Goal: Task Accomplishment & Management: Complete application form

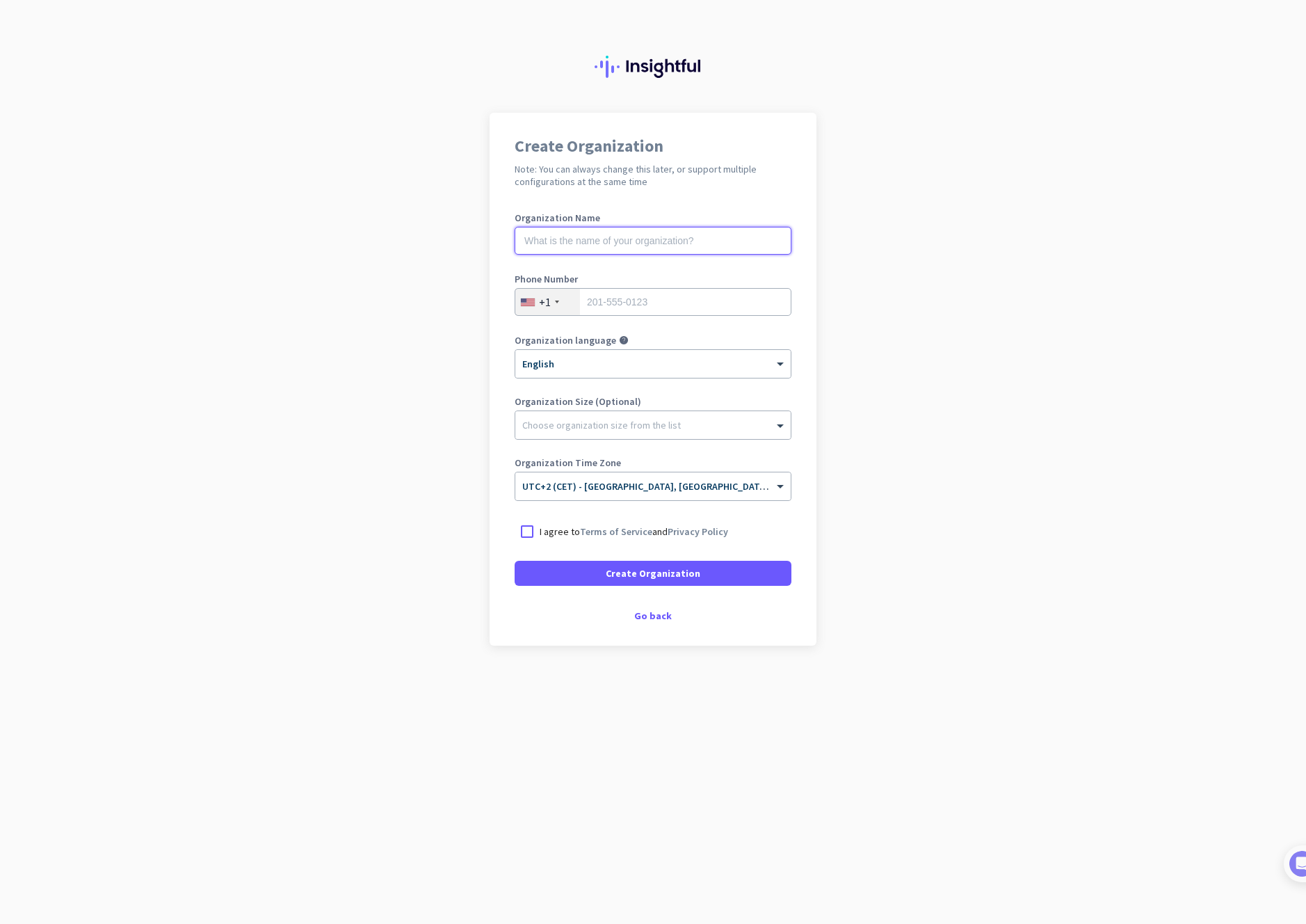
click at [640, 241] on input "text" at bounding box center [653, 241] width 277 height 28
type input "Clinical"
click at [546, 307] on div "+1" at bounding box center [544, 301] width 12 height 14
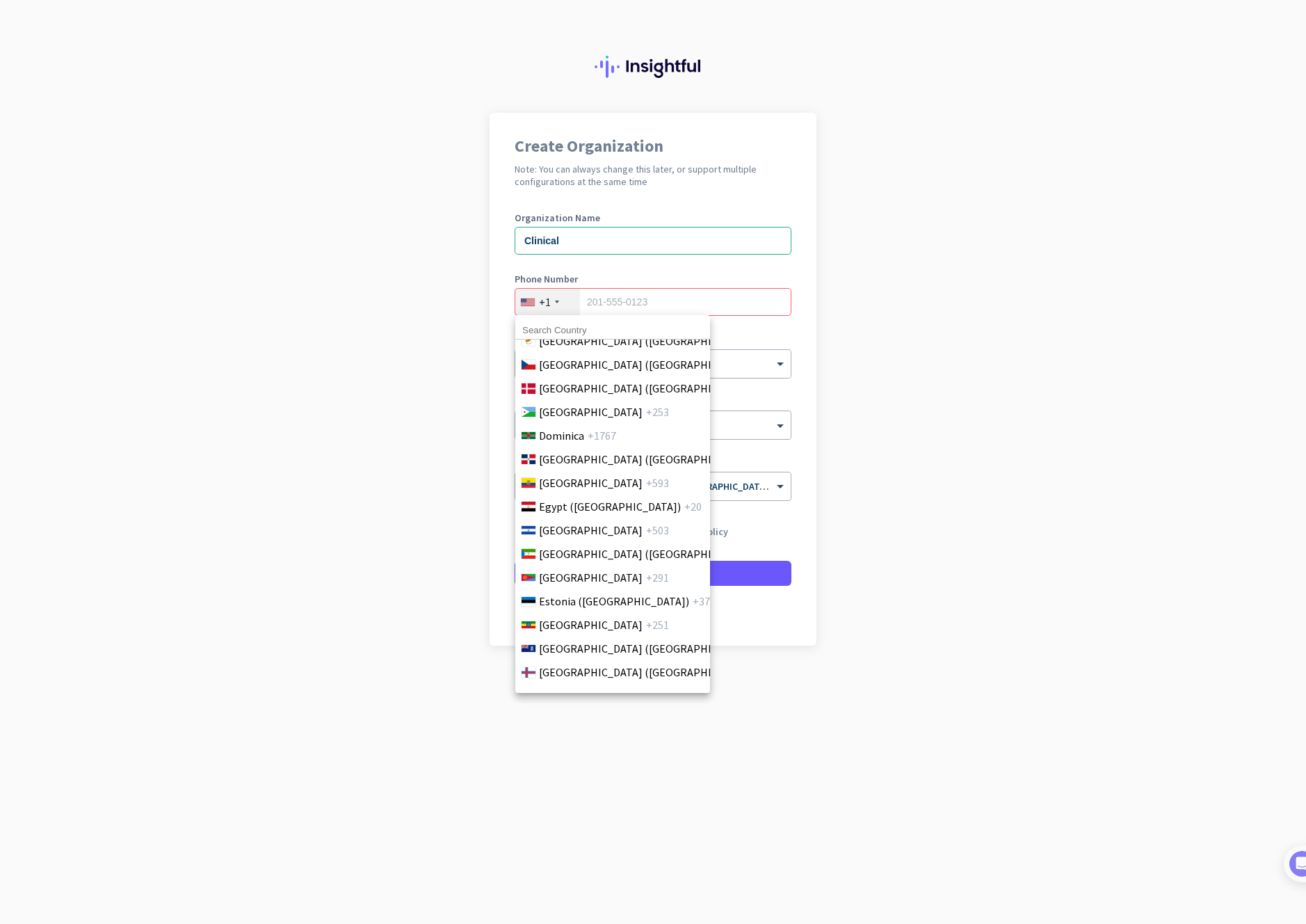
scroll to position [1489, 0]
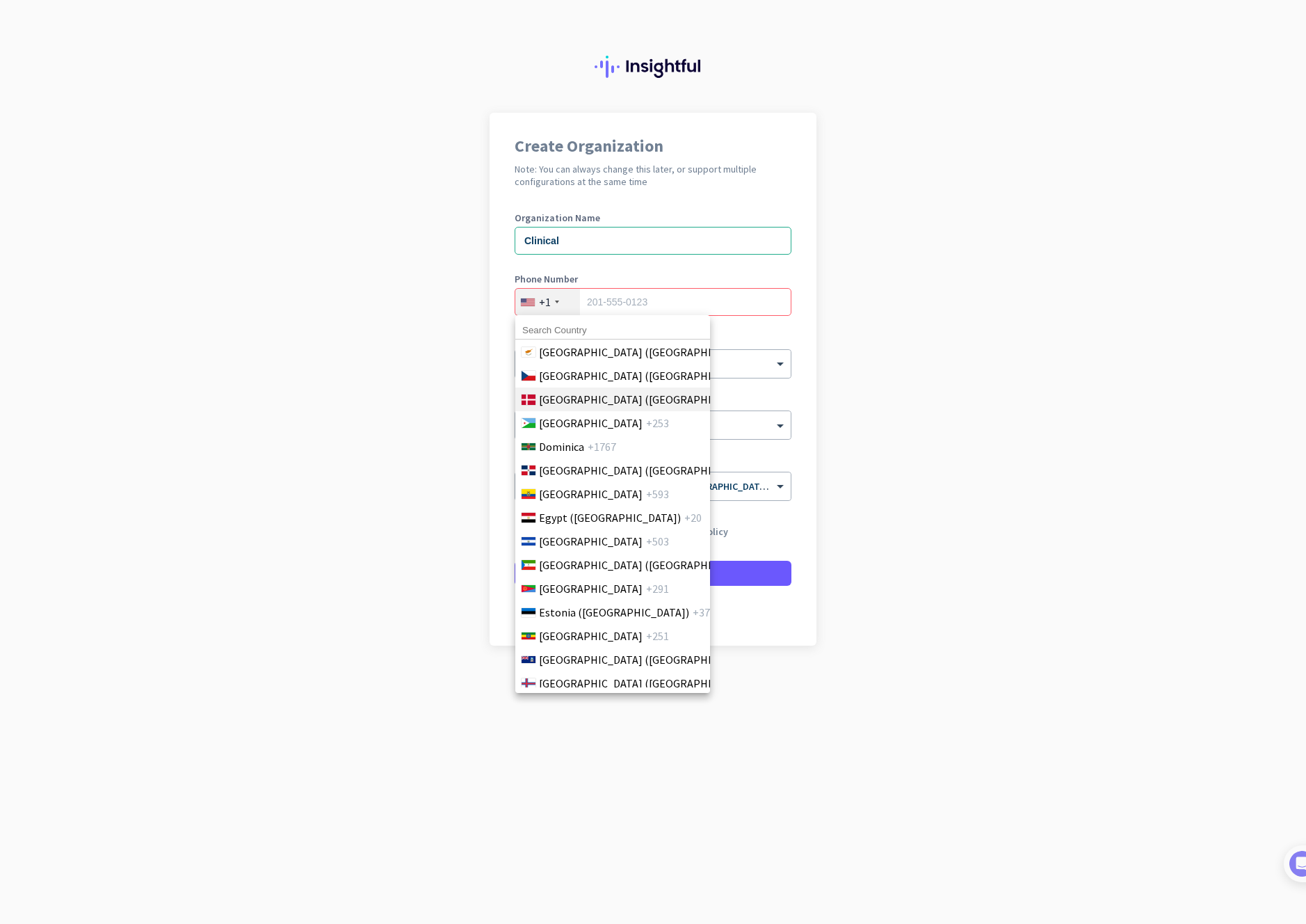
click at [631, 404] on span "[GEOGRAPHIC_DATA] ([GEOGRAPHIC_DATA])" at bounding box center [647, 399] width 217 height 17
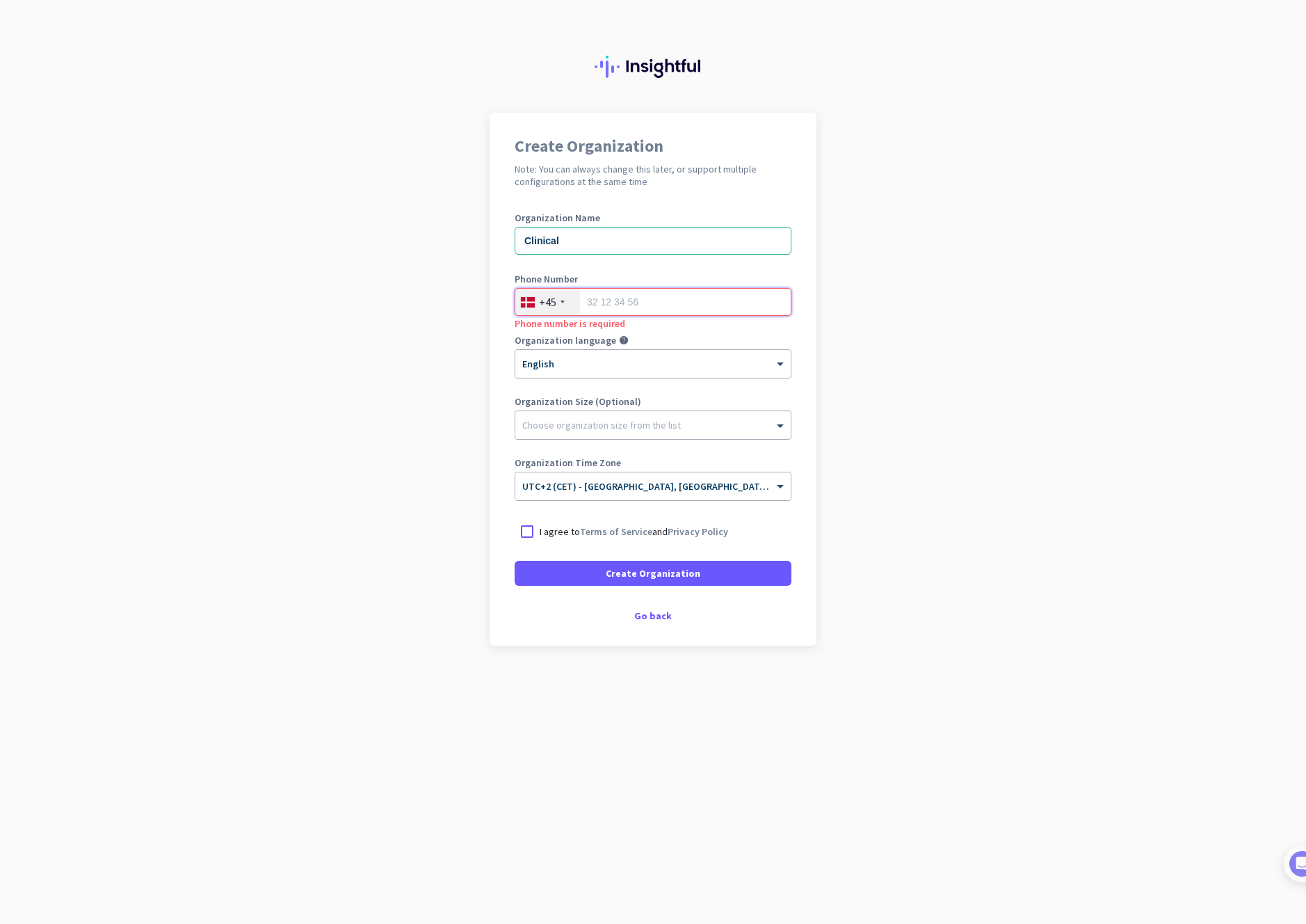
click at [637, 299] on input "tel" at bounding box center [653, 302] width 277 height 28
type input "52110446"
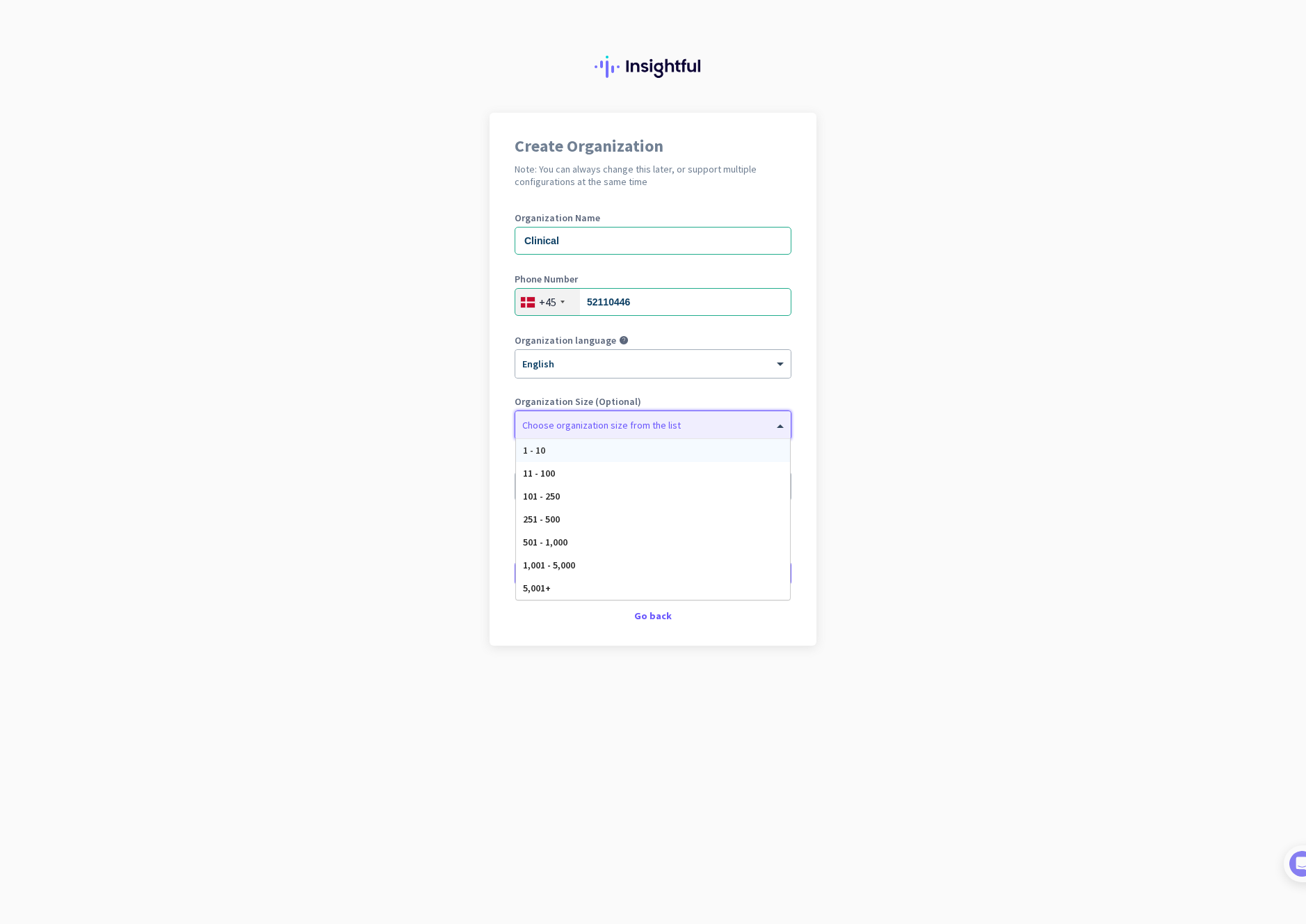
click at [592, 423] on div at bounding box center [653, 421] width 275 height 14
click at [581, 450] on div "1 - 10" at bounding box center [653, 450] width 274 height 23
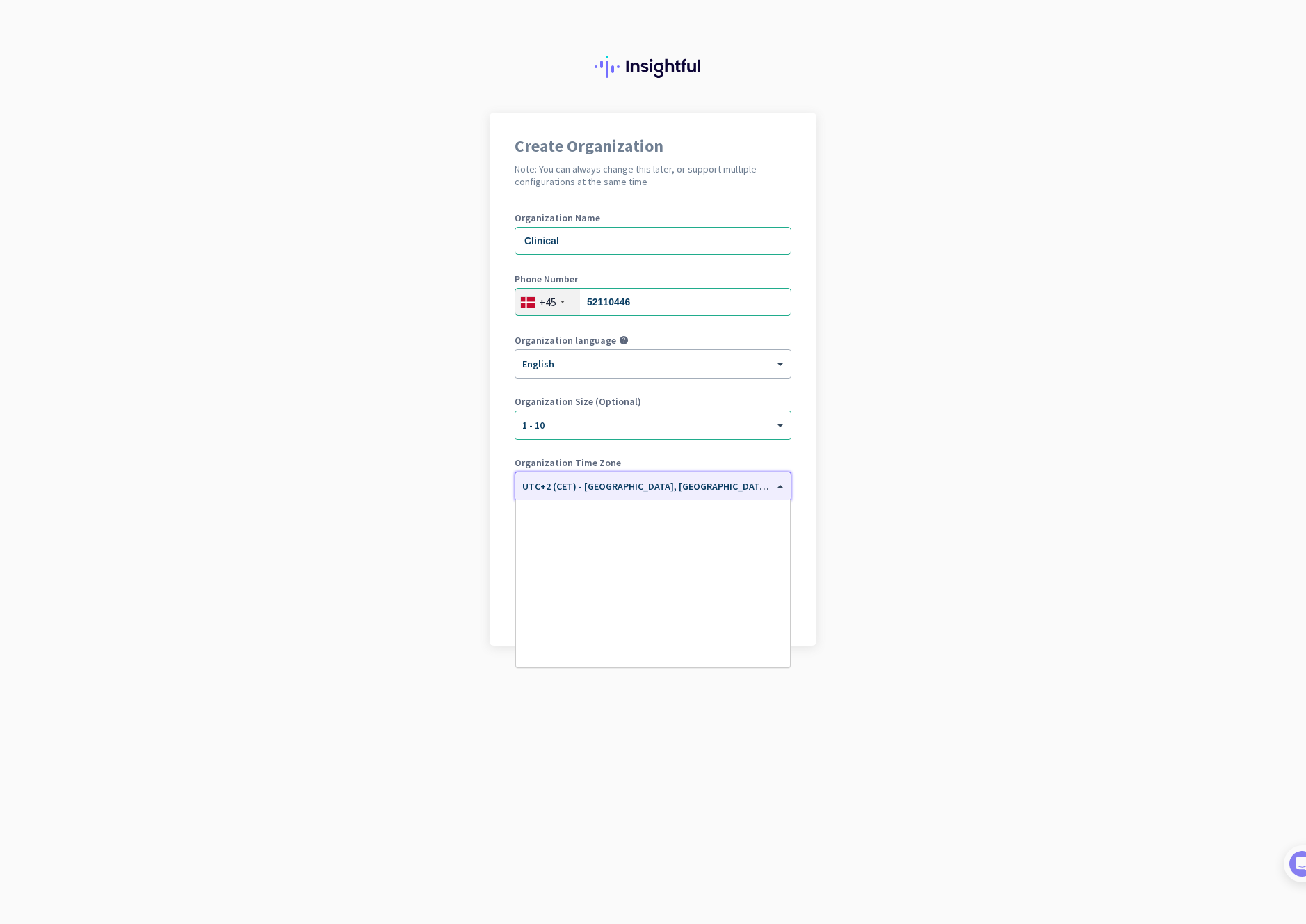
click at [749, 489] on span "UTC+2 (CET) - [GEOGRAPHIC_DATA], [GEOGRAPHIC_DATA], [GEOGRAPHIC_DATA], [GEOGRAP…" at bounding box center [739, 486] width 435 height 12
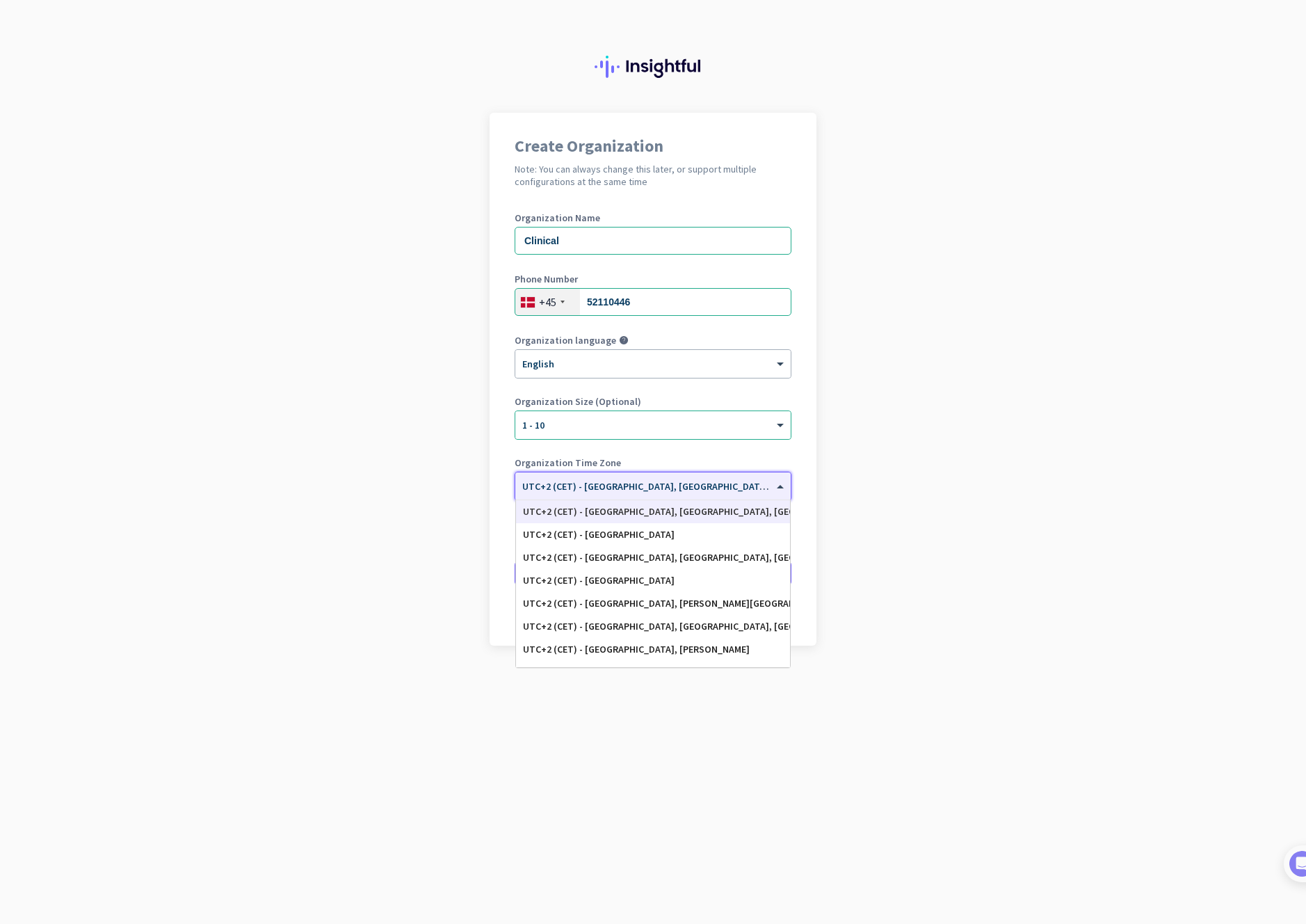
click at [726, 510] on div "UTC+2 (CET) - [GEOGRAPHIC_DATA], [GEOGRAPHIC_DATA], [GEOGRAPHIC_DATA], [GEOGRAP…" at bounding box center [653, 511] width 260 height 12
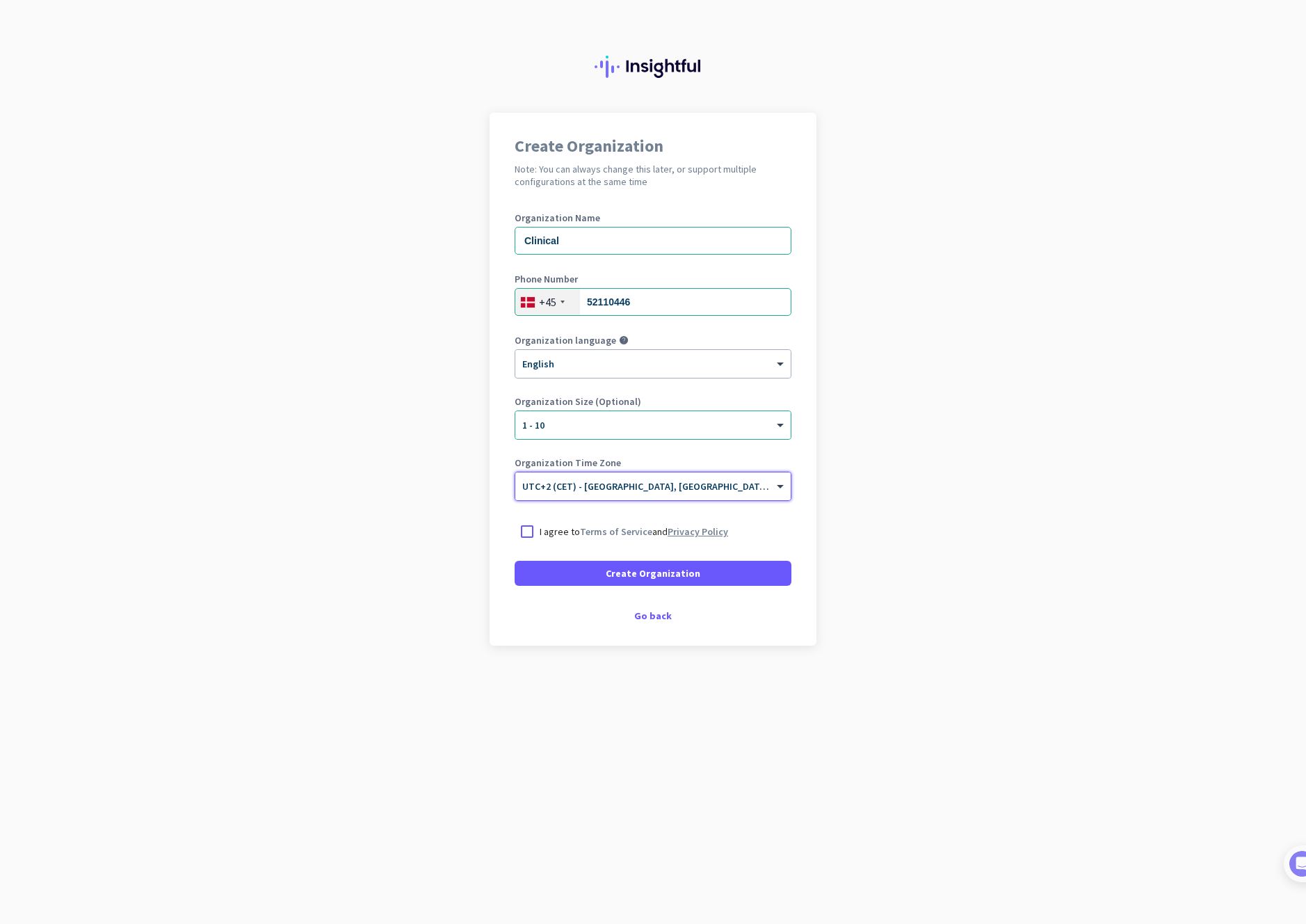
click at [689, 528] on link "Privacy Policy" at bounding box center [697, 531] width 61 height 12
click at [538, 535] on div at bounding box center [527, 531] width 25 height 25
click at [620, 243] on input "Clinical" at bounding box center [653, 241] width 277 height 28
type input "Clinical Solutions"
click at [650, 575] on span "Create Organization" at bounding box center [653, 572] width 94 height 14
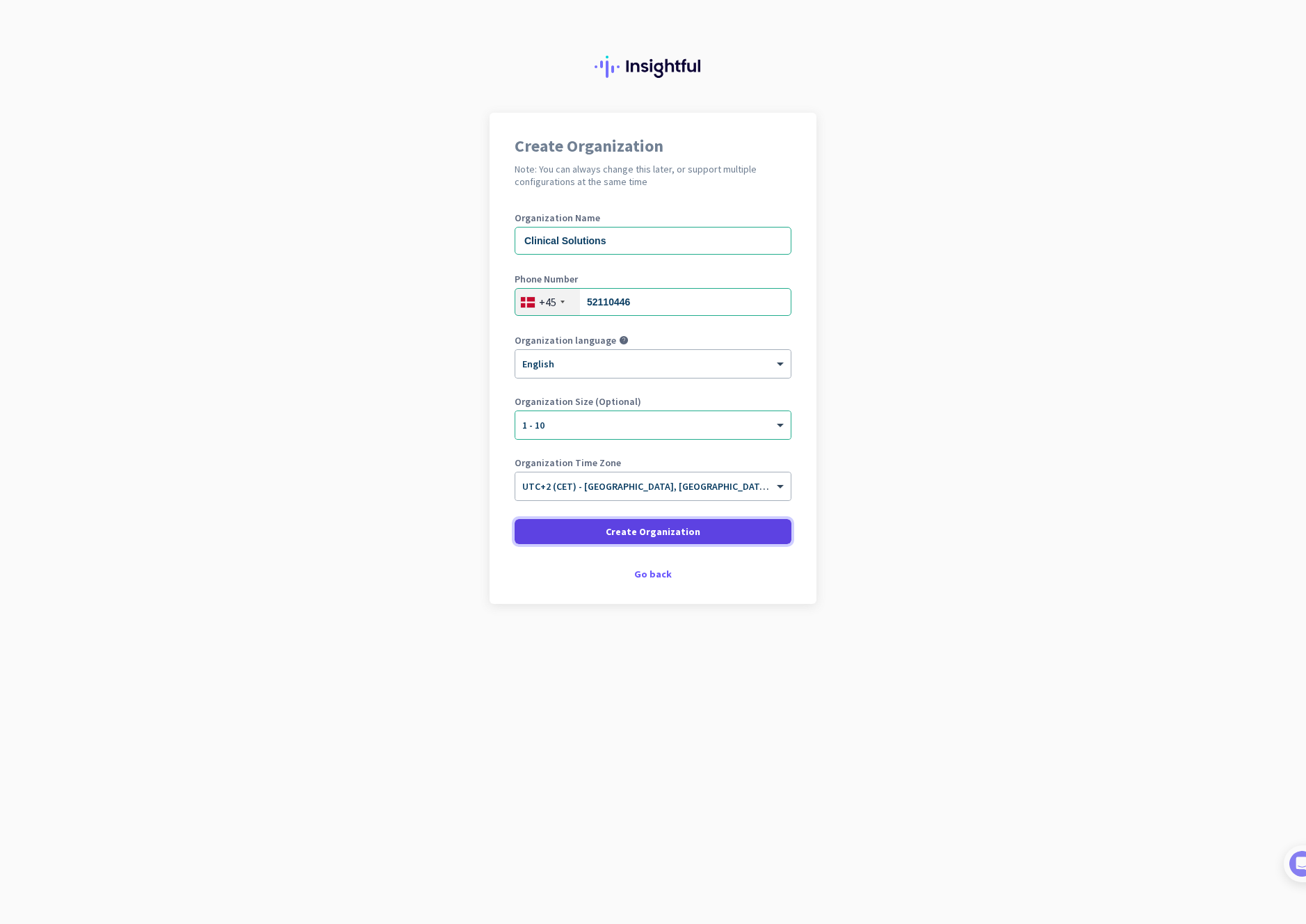
click at [650, 531] on span "Create Organization" at bounding box center [653, 531] width 94 height 14
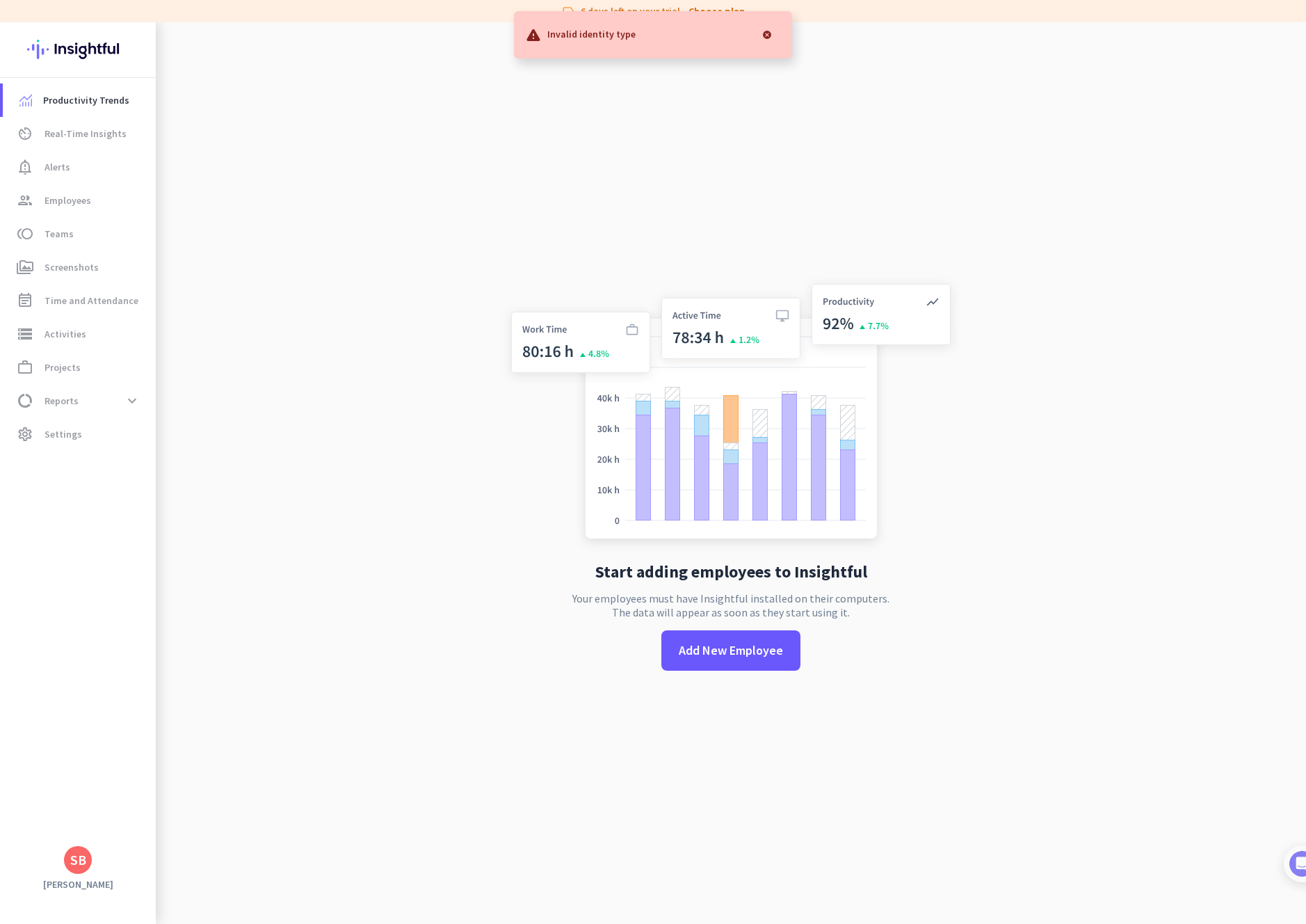
click at [765, 34] on div at bounding box center [767, 34] width 28 height 28
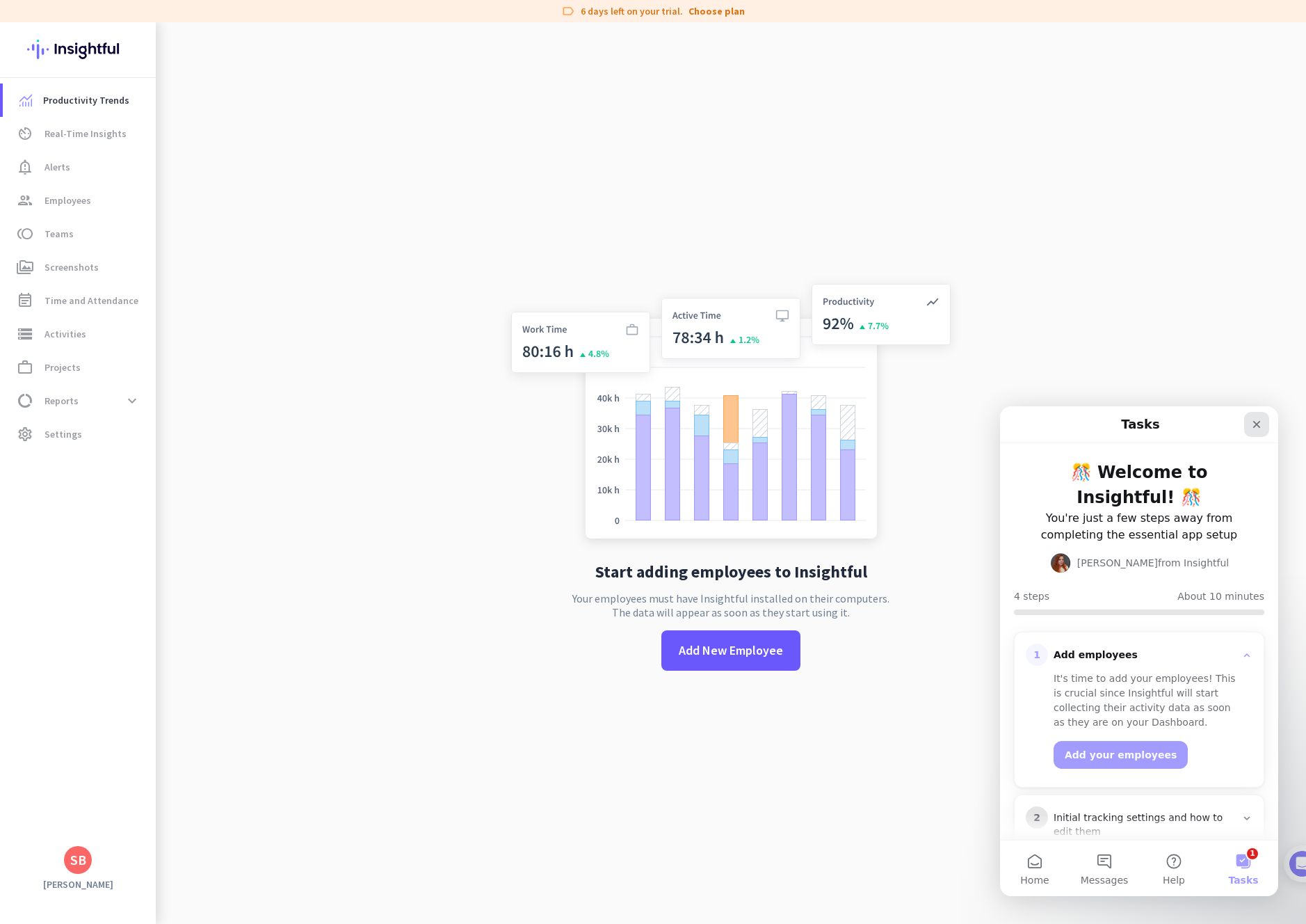
click at [1258, 423] on icon "Close" at bounding box center [1257, 424] width 11 height 11
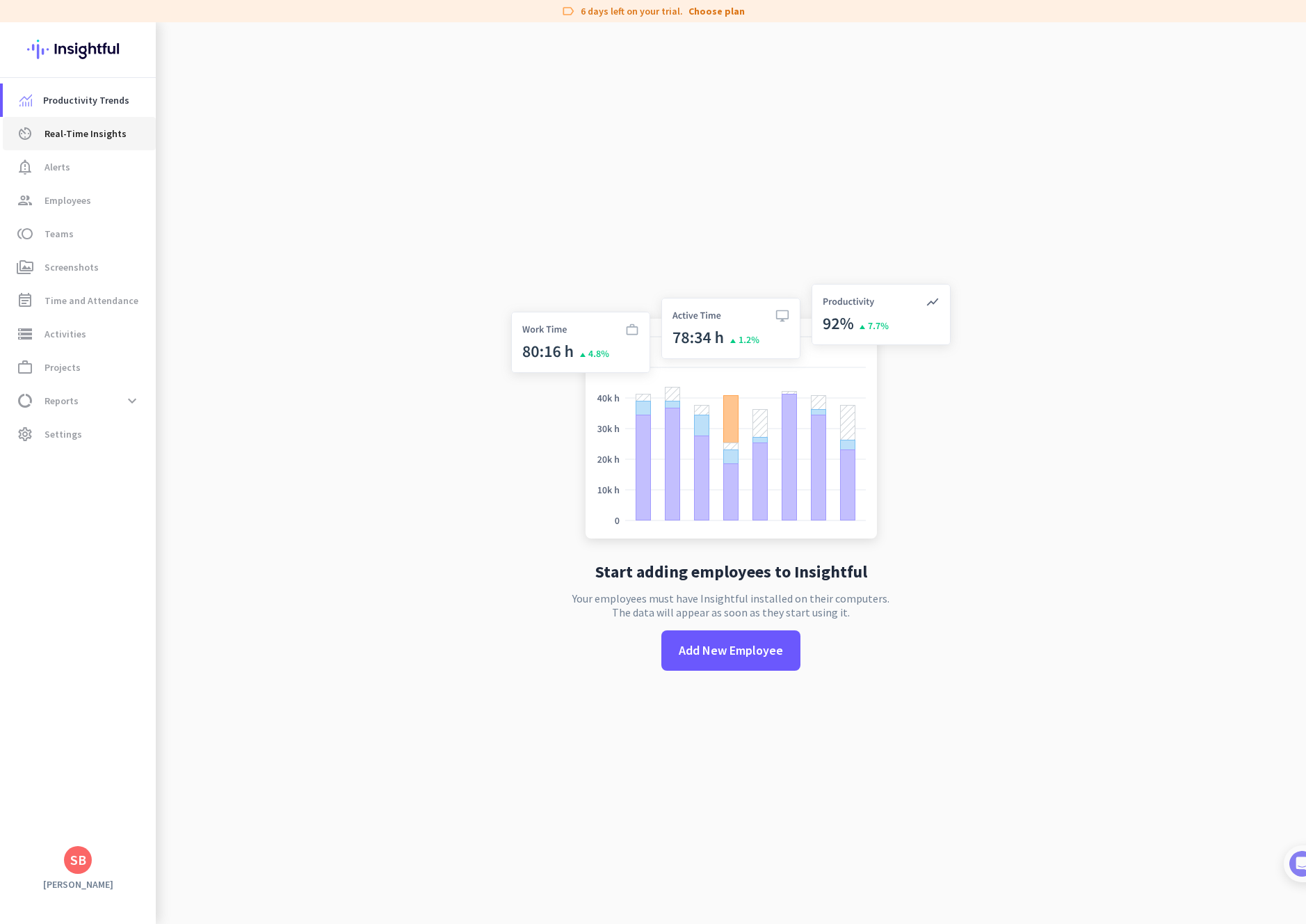
click at [70, 130] on span "Real-Time Insights" at bounding box center [86, 133] width 82 height 17
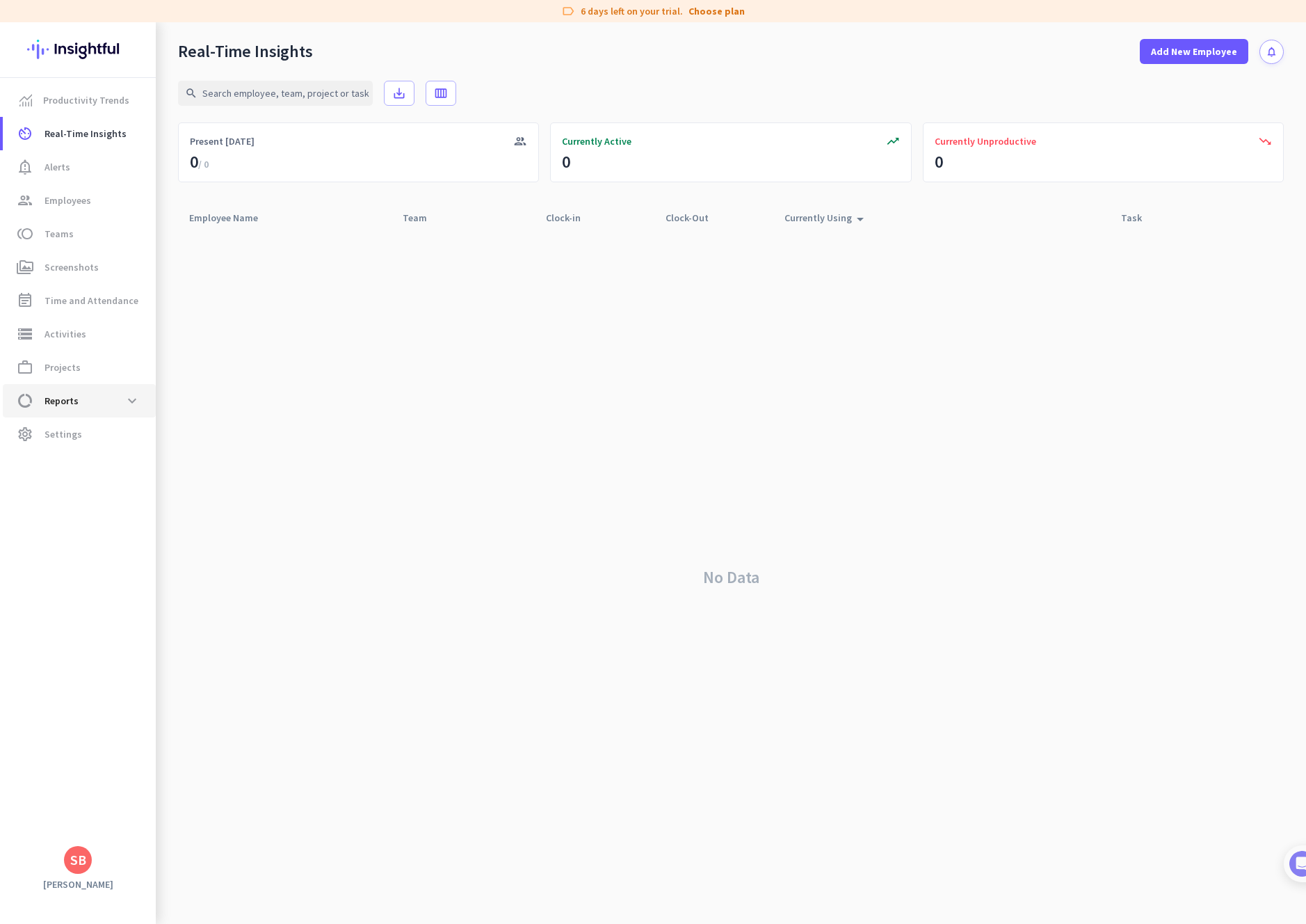
click at [101, 401] on span "data_usage Reports expand_more" at bounding box center [79, 400] width 131 height 25
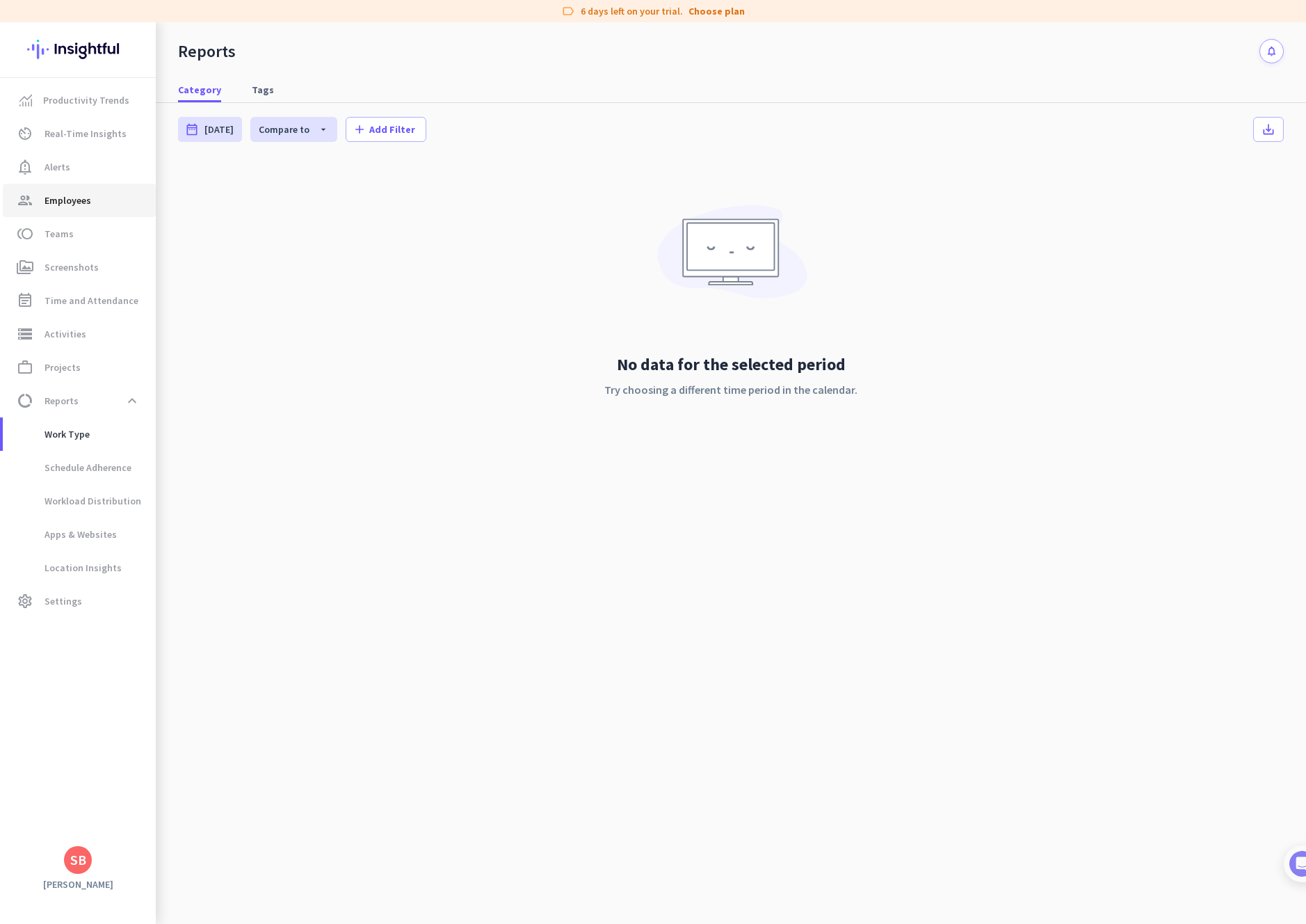
click at [98, 196] on span "group Employees" at bounding box center [79, 200] width 131 height 17
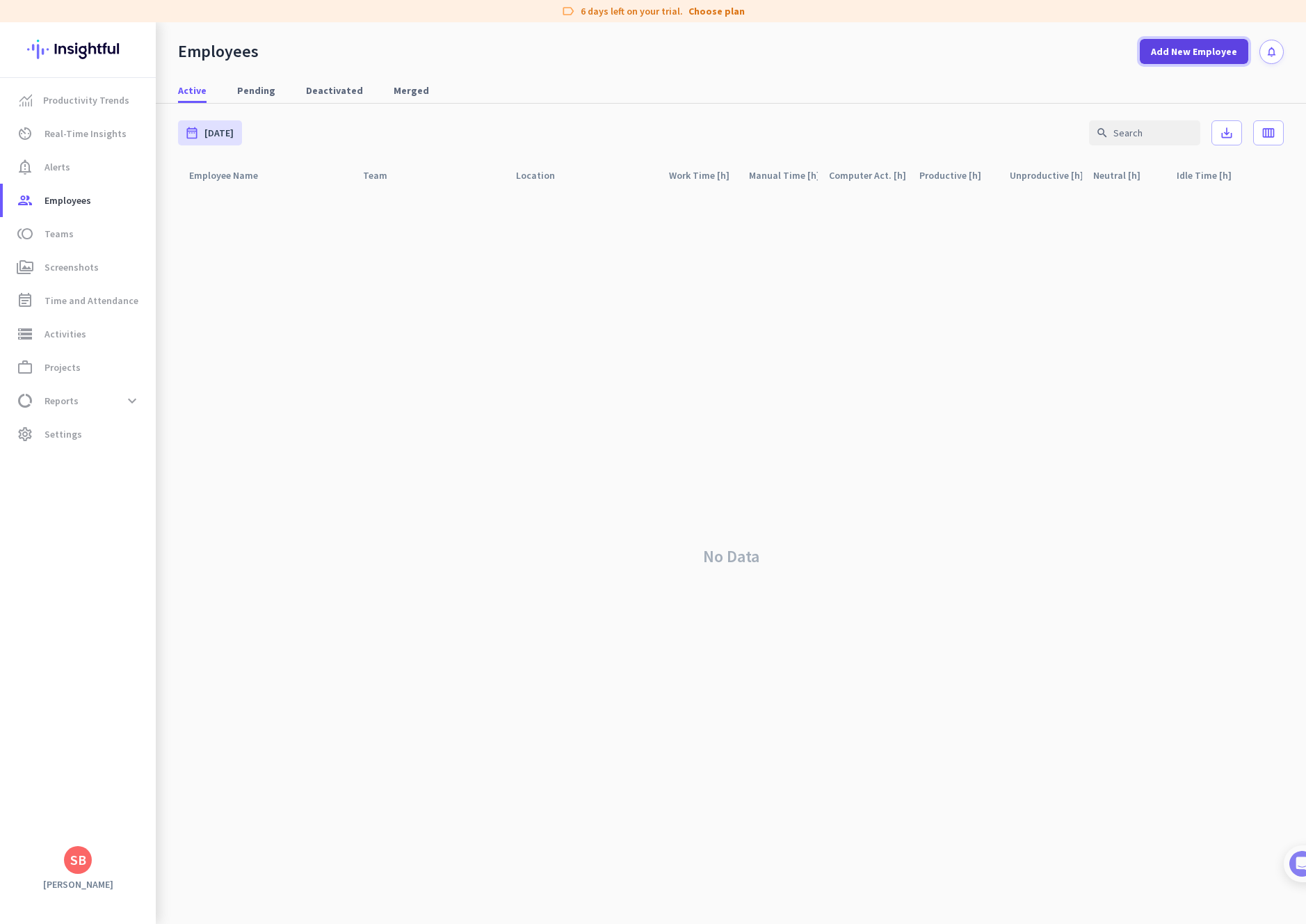
click at [1190, 53] on span "Add New Employee" at bounding box center [1194, 51] width 86 height 14
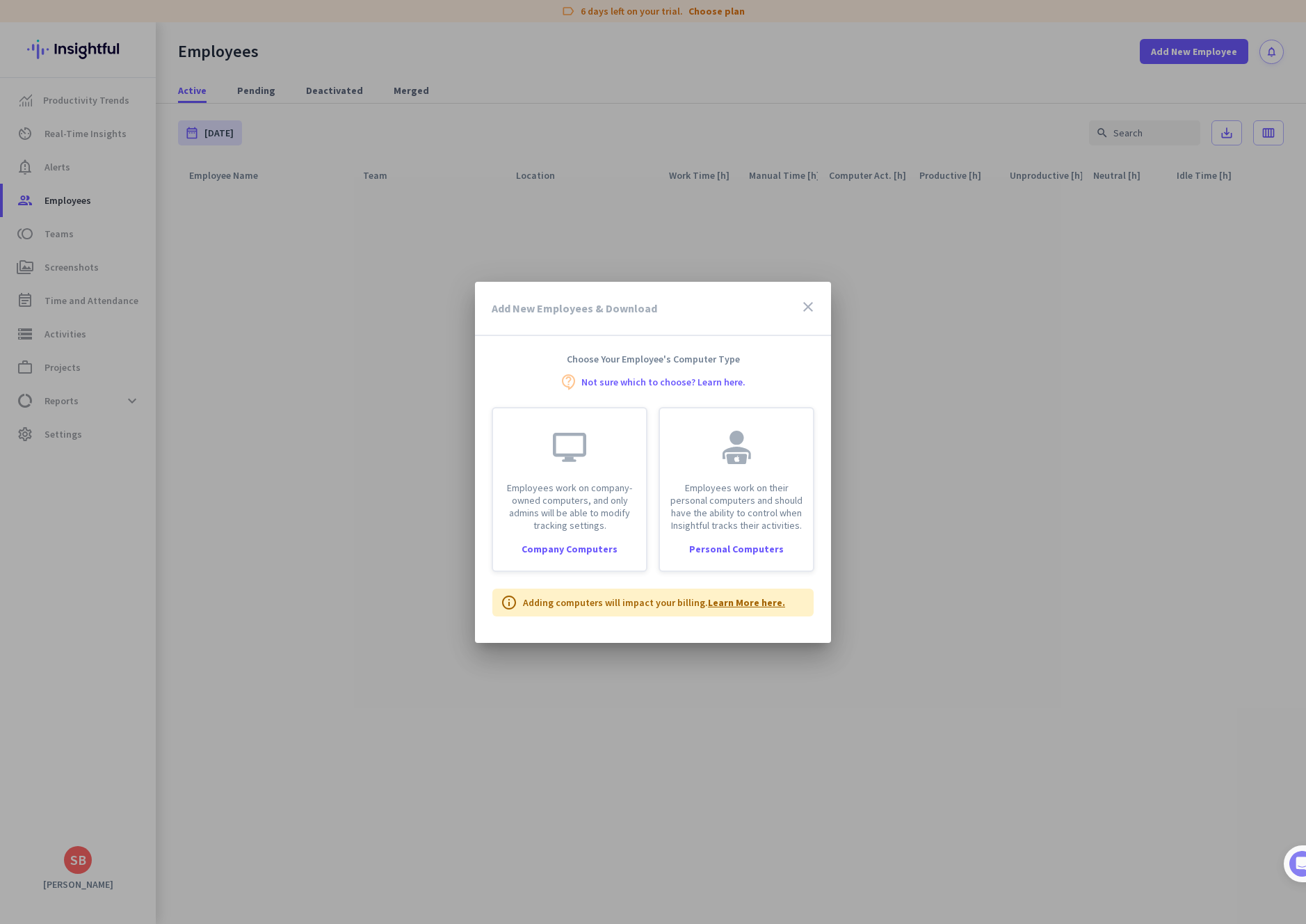
click at [768, 602] on link "Learn More here." at bounding box center [746, 601] width 77 height 12
click at [811, 307] on icon "close" at bounding box center [808, 307] width 17 height 17
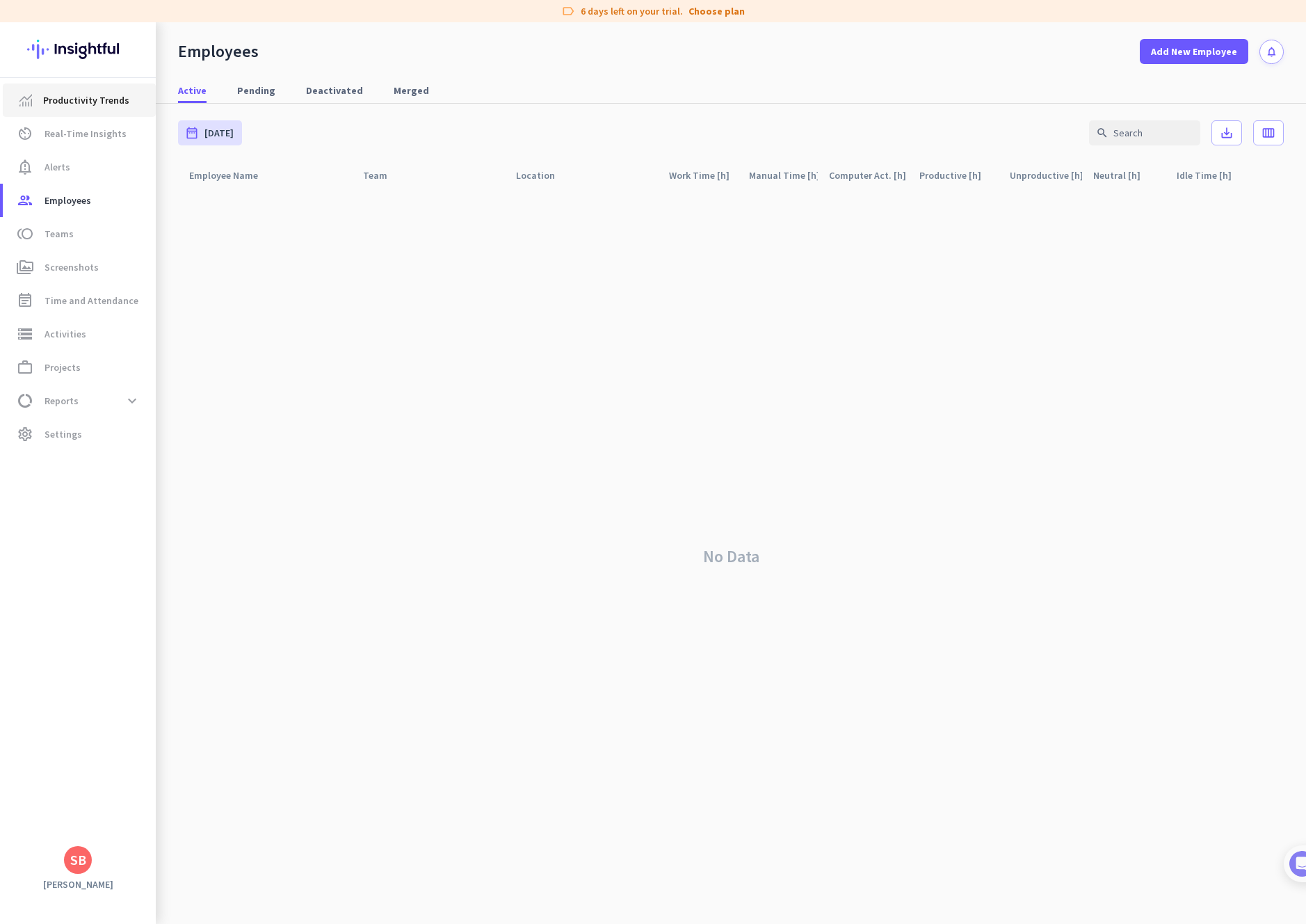
click at [86, 103] on span "Productivity Trends" at bounding box center [86, 100] width 86 height 17
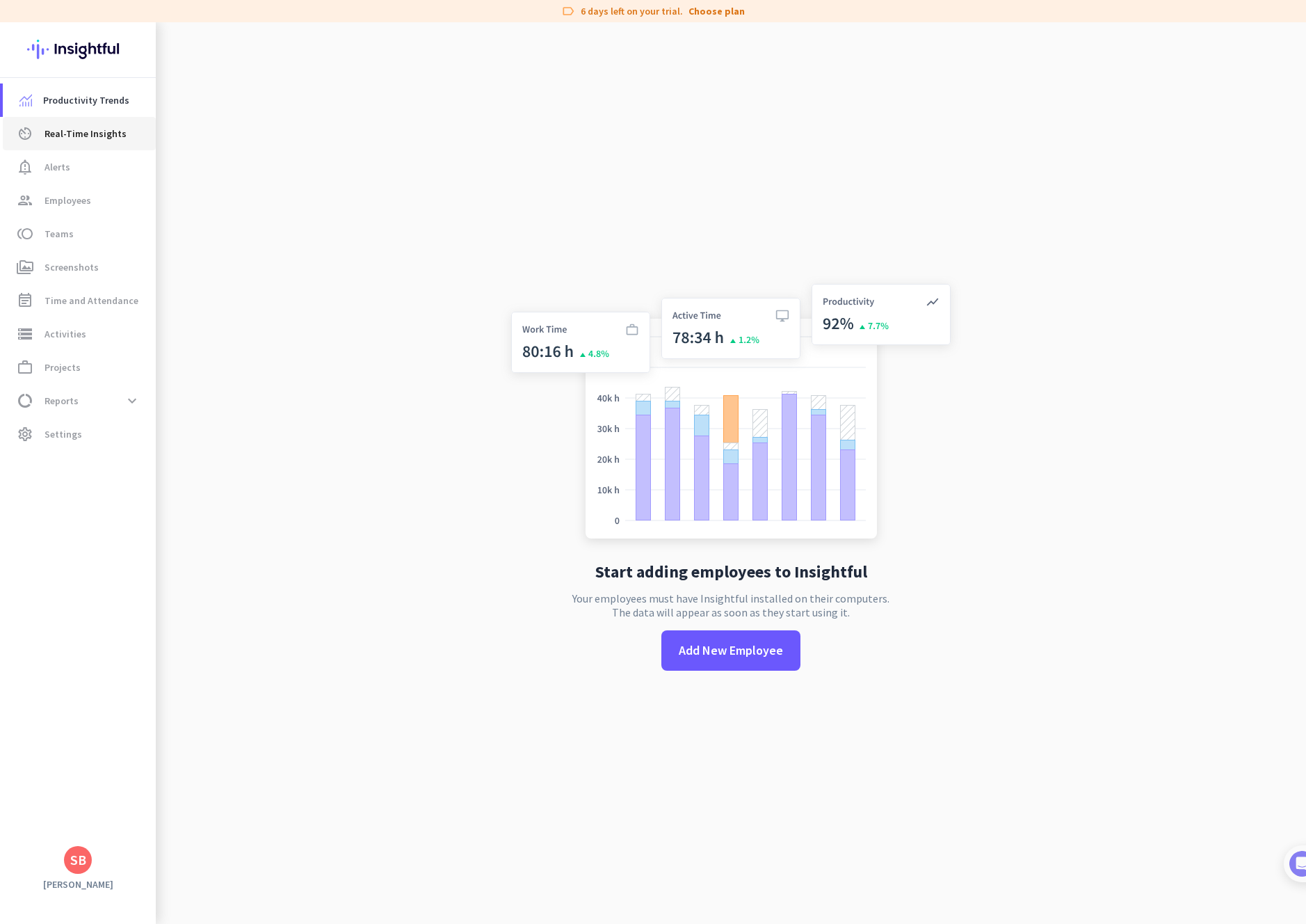
click at [81, 134] on span "Real-Time Insights" at bounding box center [86, 133] width 82 height 17
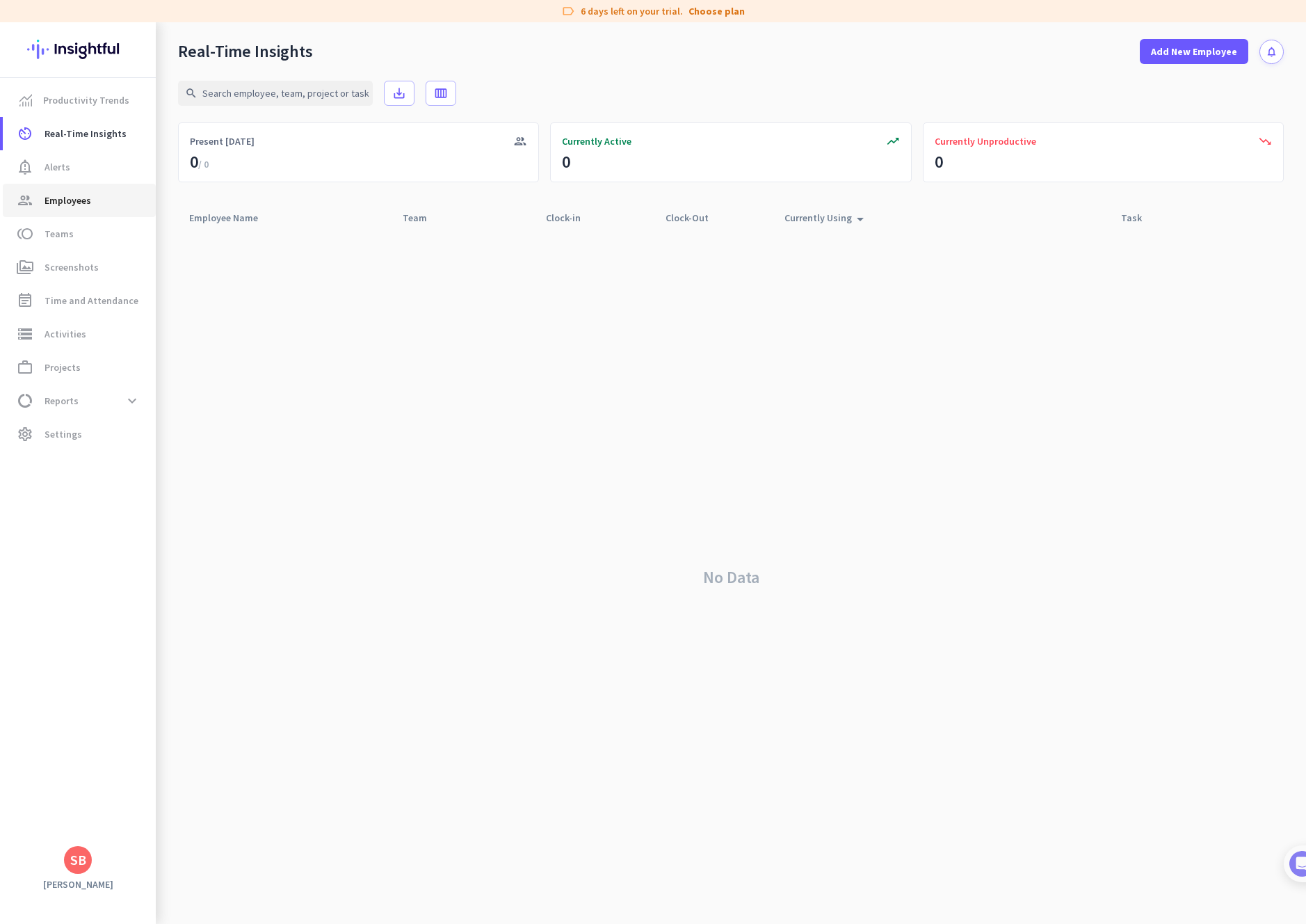
click at [75, 204] on span "Employees" at bounding box center [68, 200] width 47 height 17
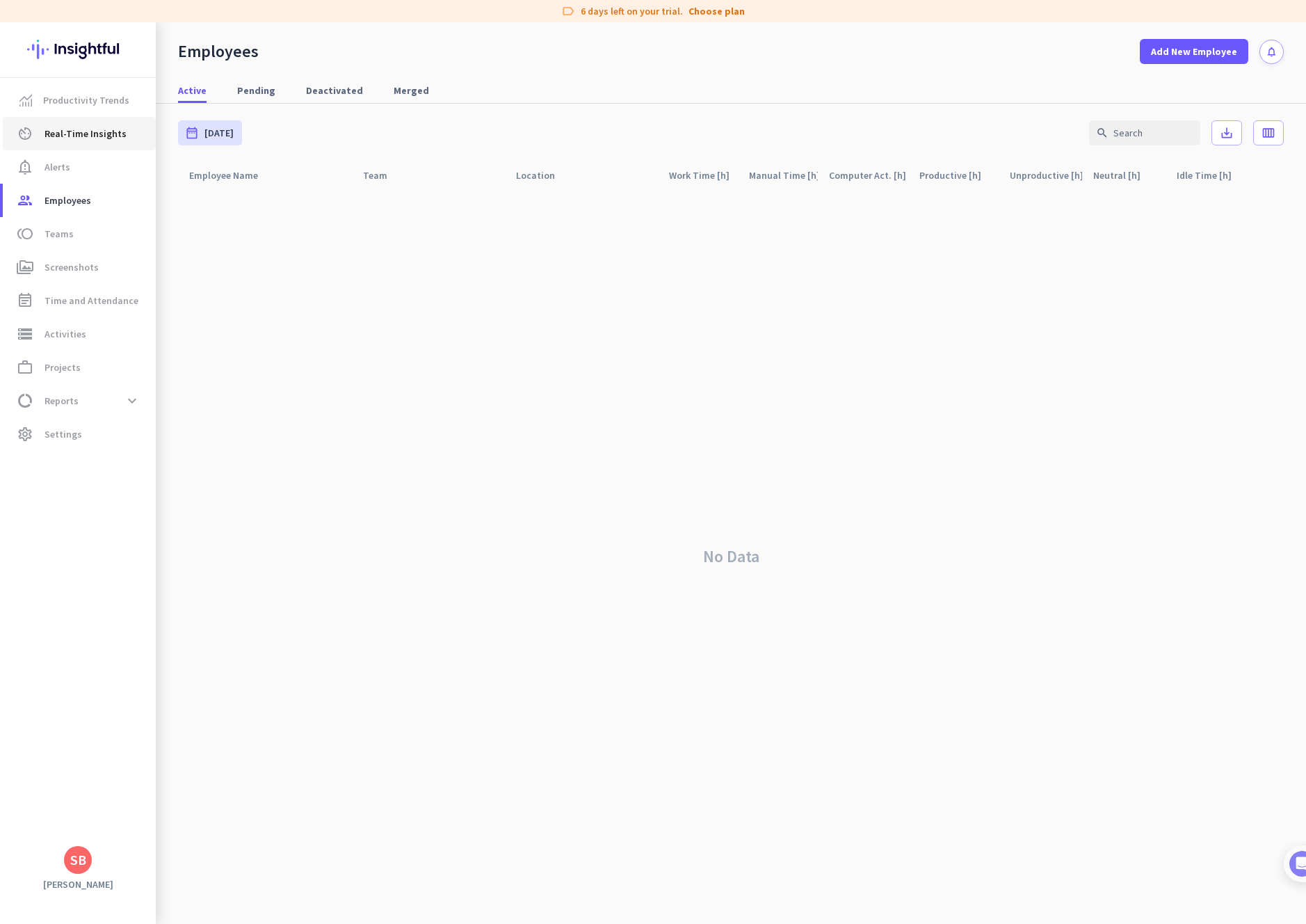
click at [86, 134] on span "Real-Time Insights" at bounding box center [86, 133] width 82 height 17
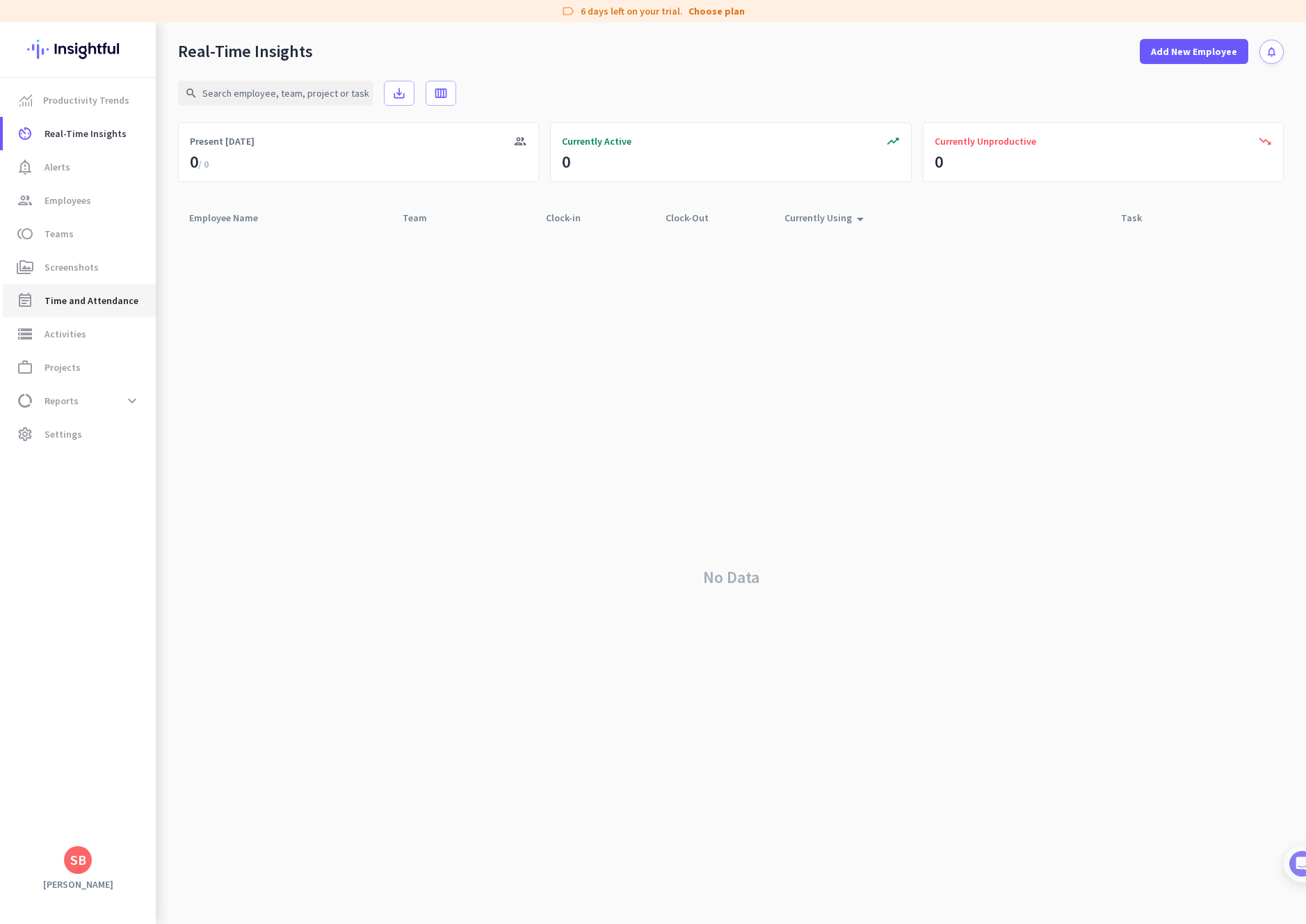
click at [89, 295] on span "Time and Attendance" at bounding box center [91, 300] width 94 height 17
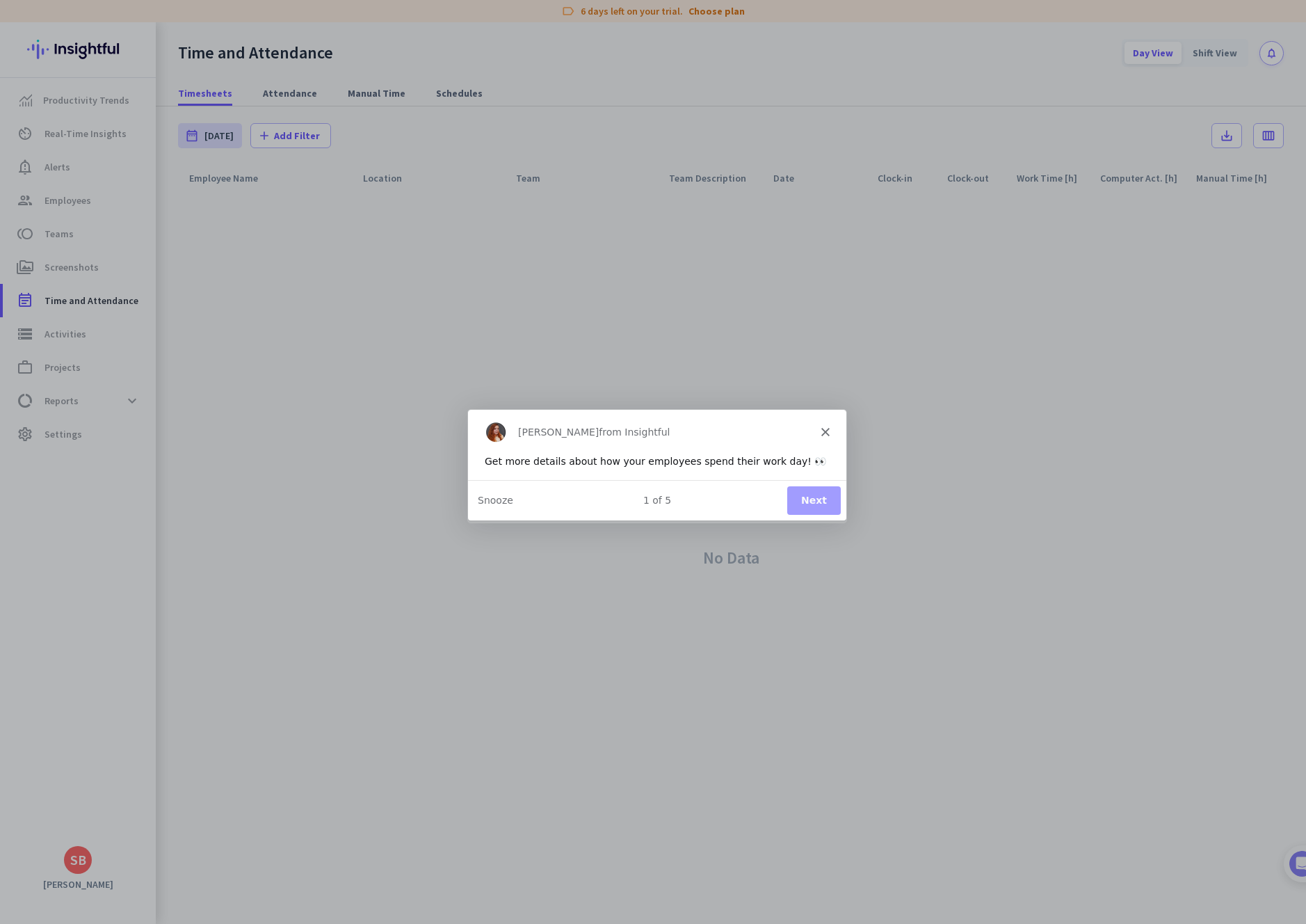
click at [724, 497] on div "1 of 5" at bounding box center [656, 500] width 378 height 15
click at [491, 500] on button "Snooze" at bounding box center [495, 500] width 35 height 15
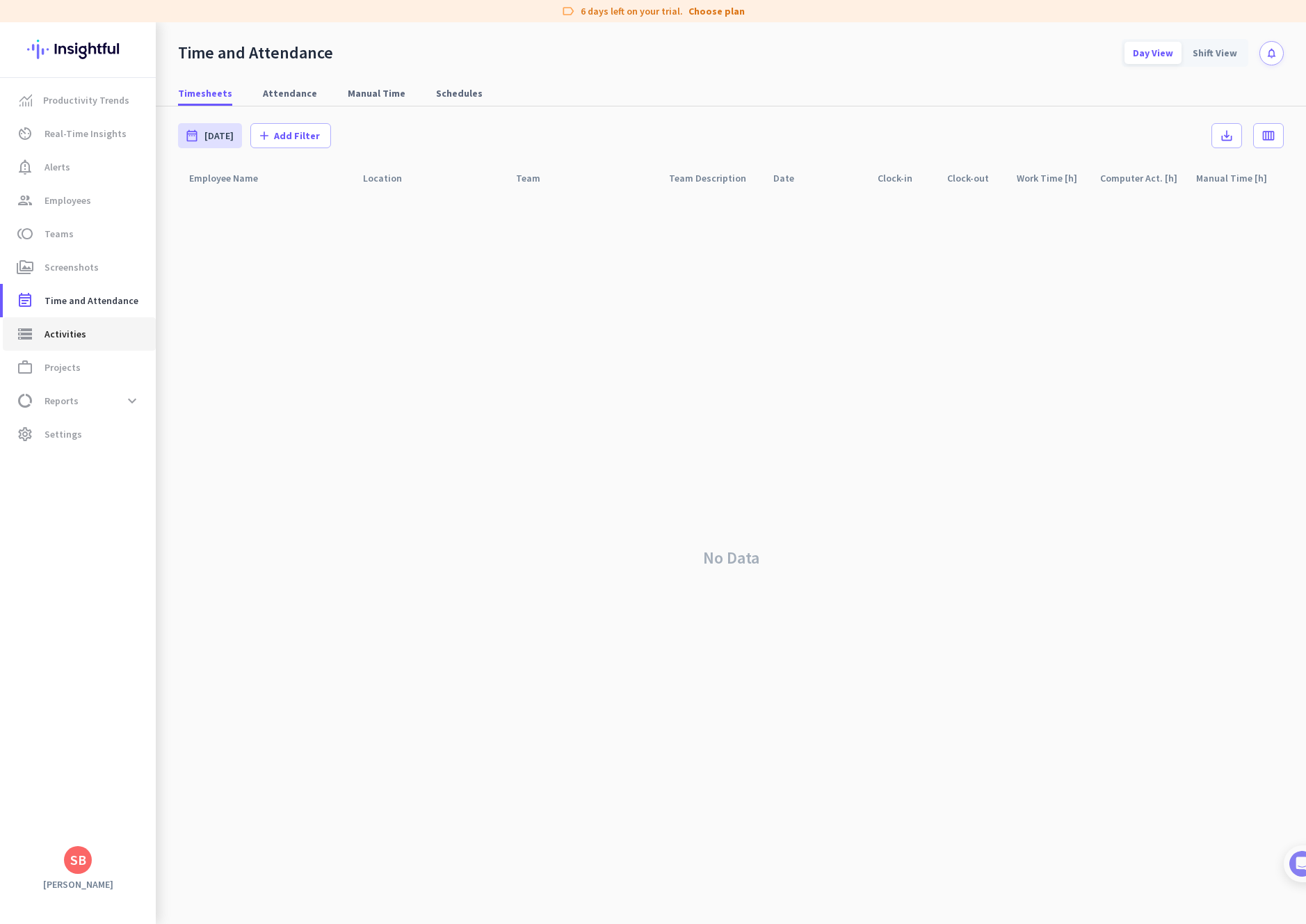
click at [70, 335] on span "Activities" at bounding box center [65, 334] width 42 height 17
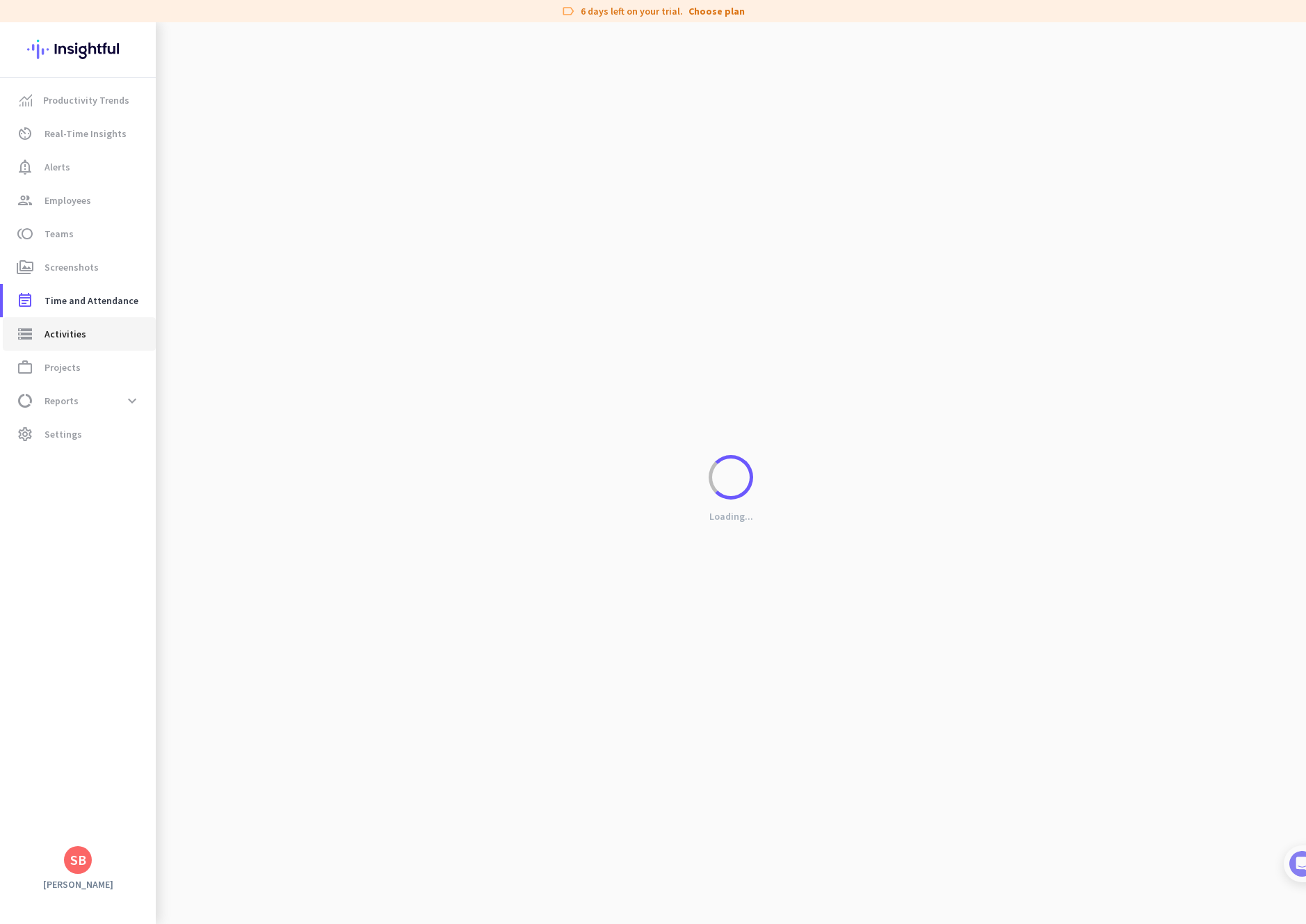
type input "[DATE]"
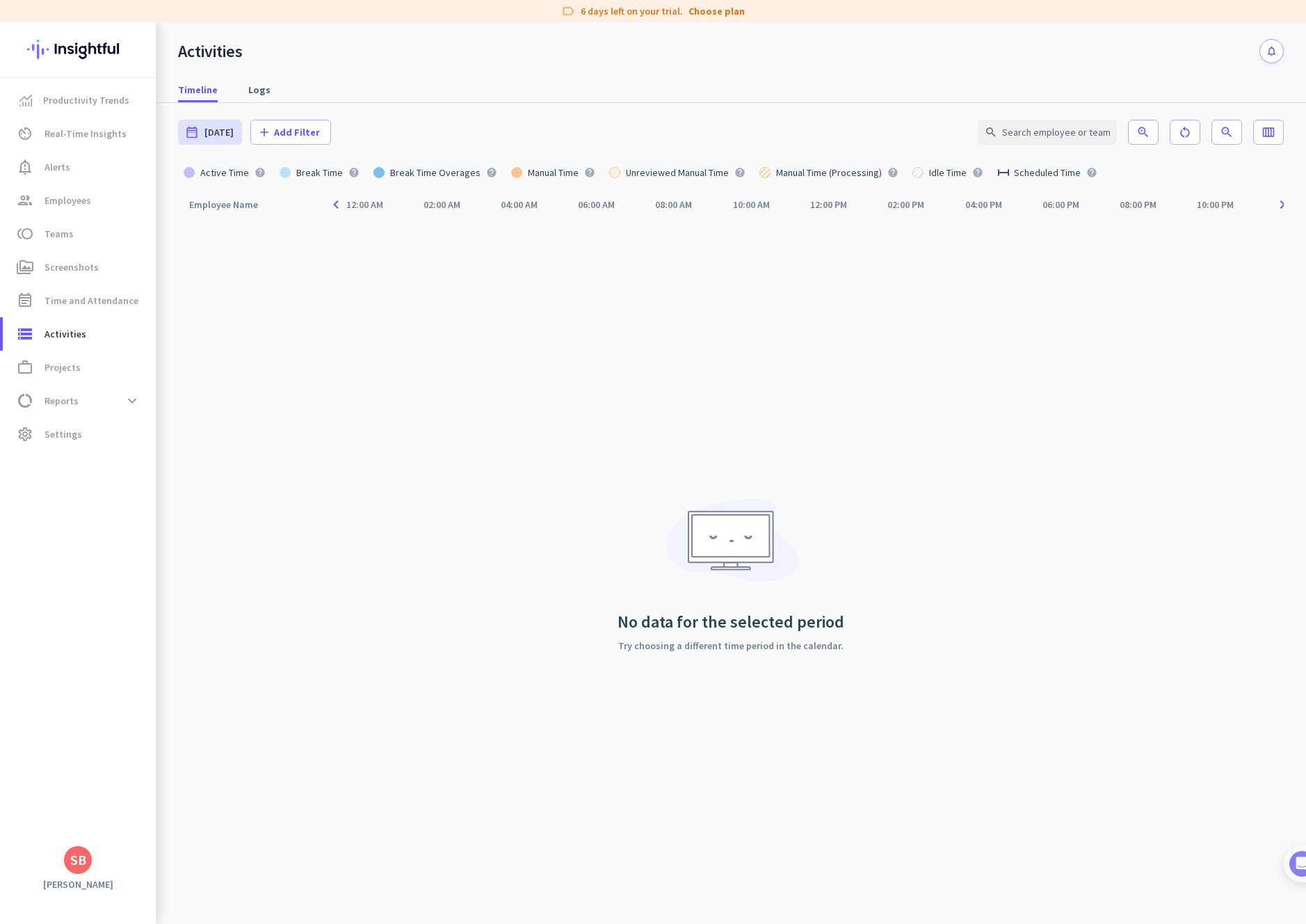
click at [1283, 204] on icon "navigate_next" at bounding box center [1283, 204] width 18 height 17
click at [231, 135] on span "[DATE]" at bounding box center [218, 131] width 29 height 14
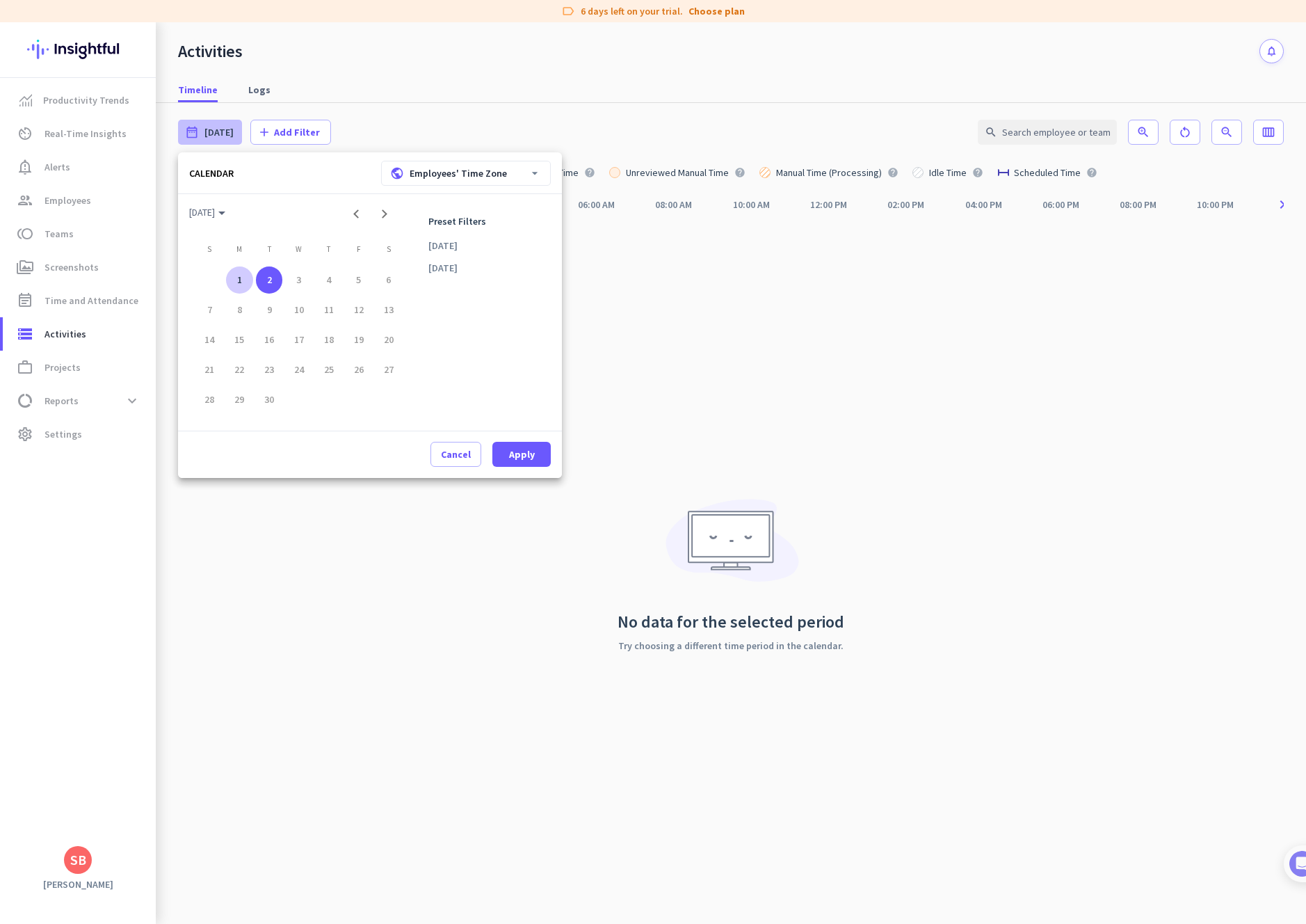
click at [786, 409] on div at bounding box center [653, 462] width 1306 height 924
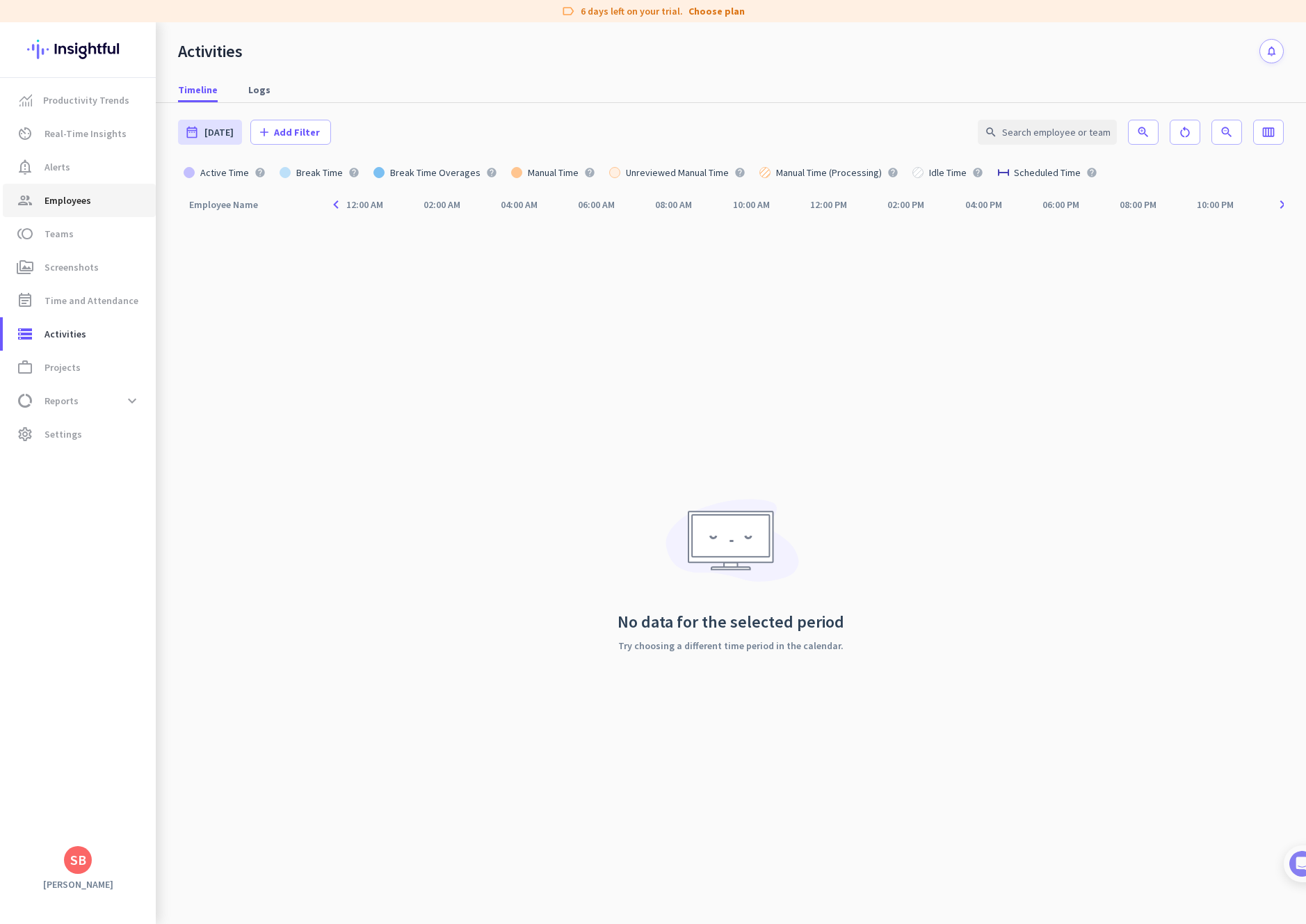
click at [85, 203] on span "Employees" at bounding box center [68, 200] width 47 height 17
type input "[DATE]"
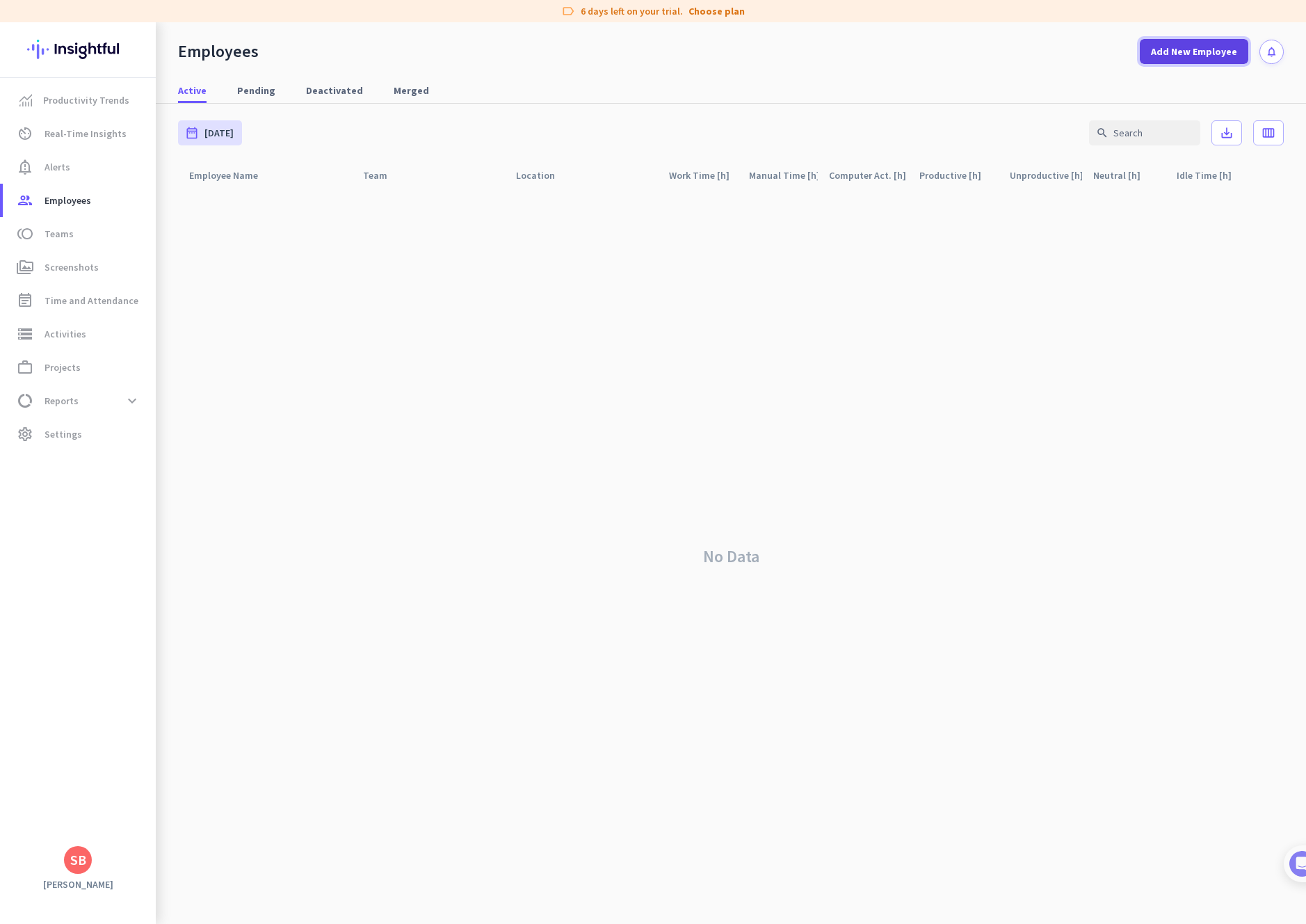
click at [1189, 55] on span "Add New Employee" at bounding box center [1194, 51] width 86 height 14
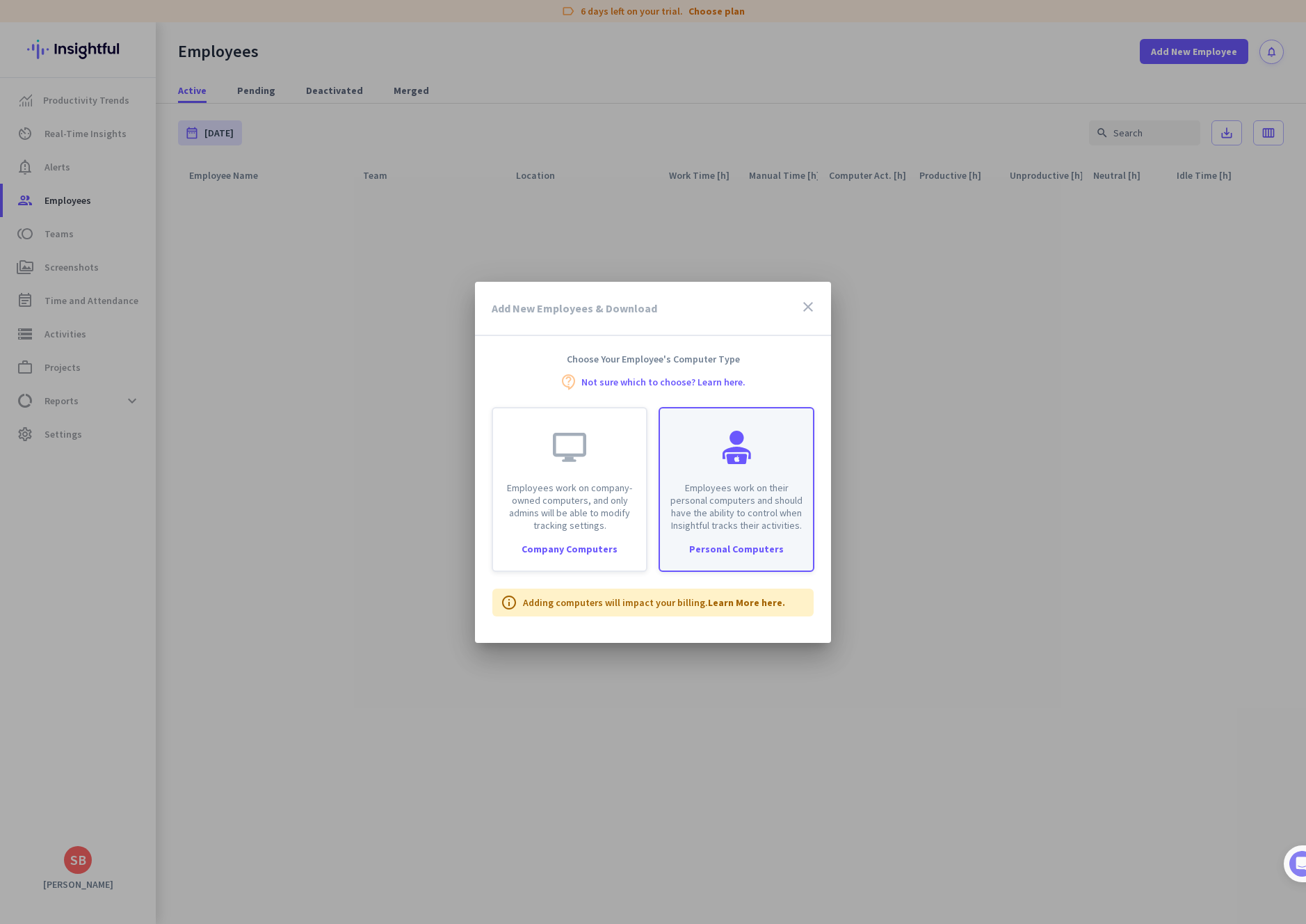
click at [704, 467] on div "Employees work on their personal computers and should have the ability to contr…" at bounding box center [736, 470] width 153 height 123
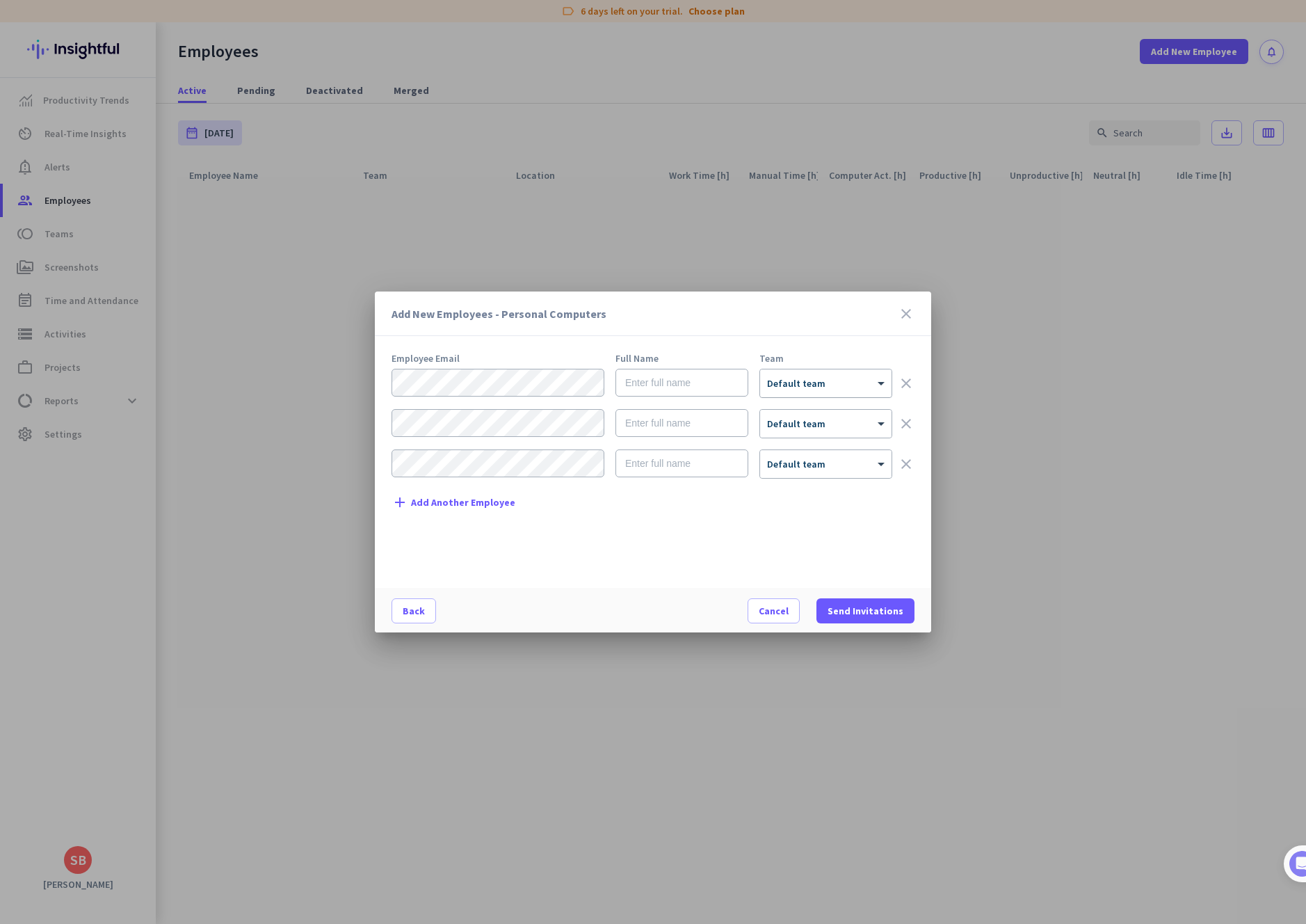
click at [790, 383] on div at bounding box center [825, 379] width 131 height 12
type input "[PERSON_NAME]"
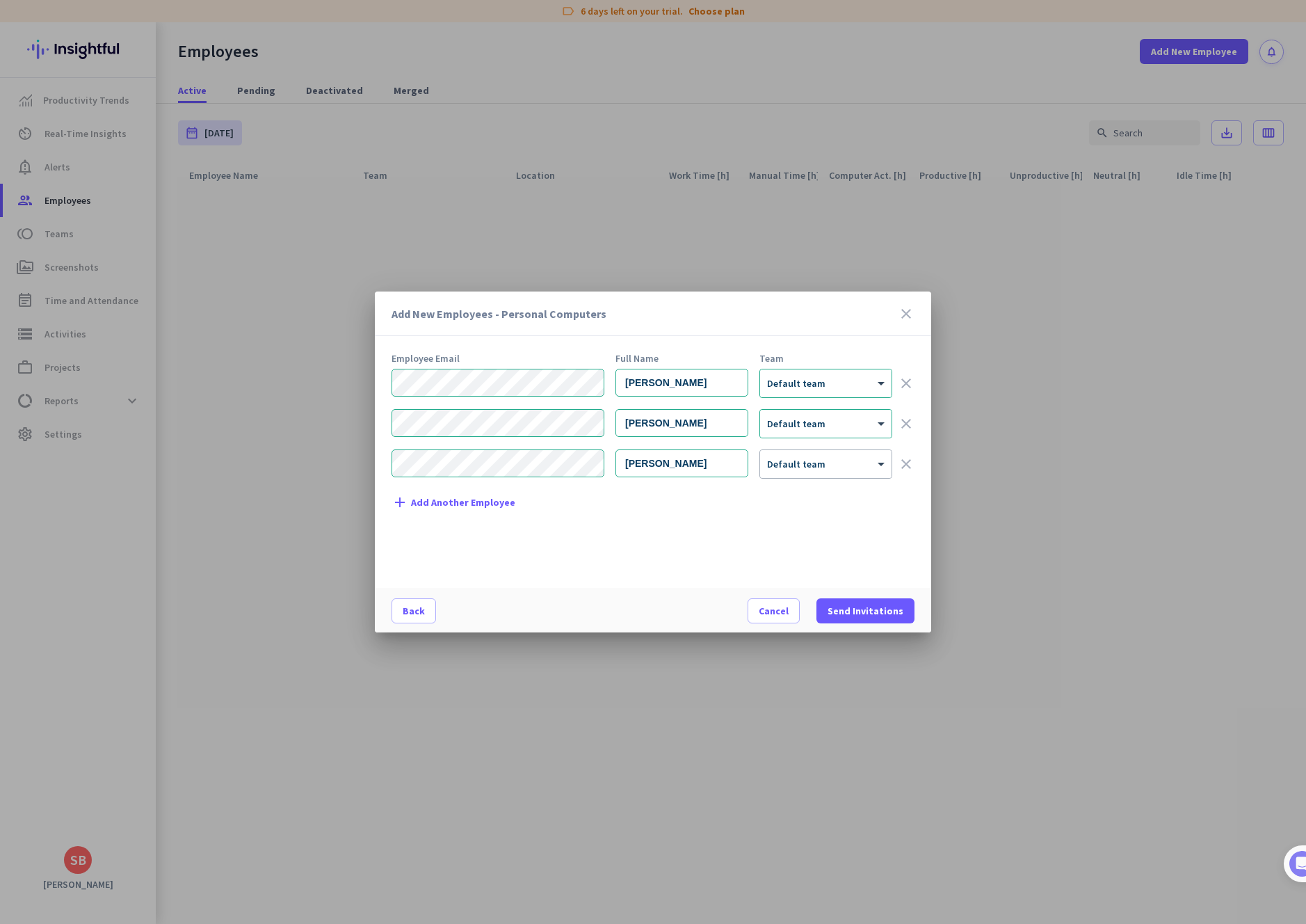
click at [907, 467] on icon "clear" at bounding box center [906, 464] width 17 height 17
click at [904, 423] on icon "clear" at bounding box center [906, 423] width 17 height 17
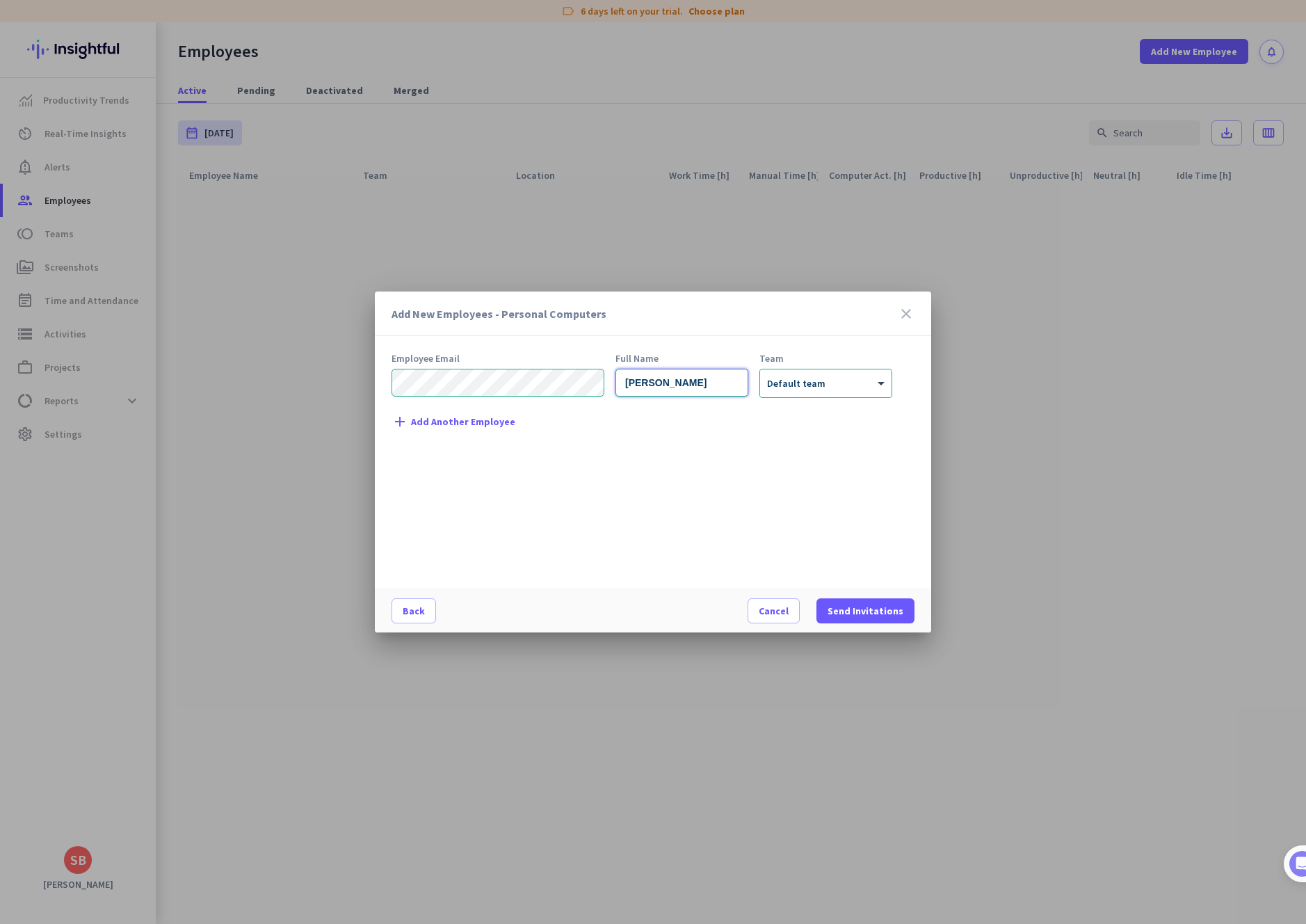
click at [685, 379] on input "[PERSON_NAME]" at bounding box center [681, 382] width 132 height 28
type input "[PERSON_NAME]"
click at [412, 425] on span "Add Another Employee" at bounding box center [463, 421] width 104 height 10
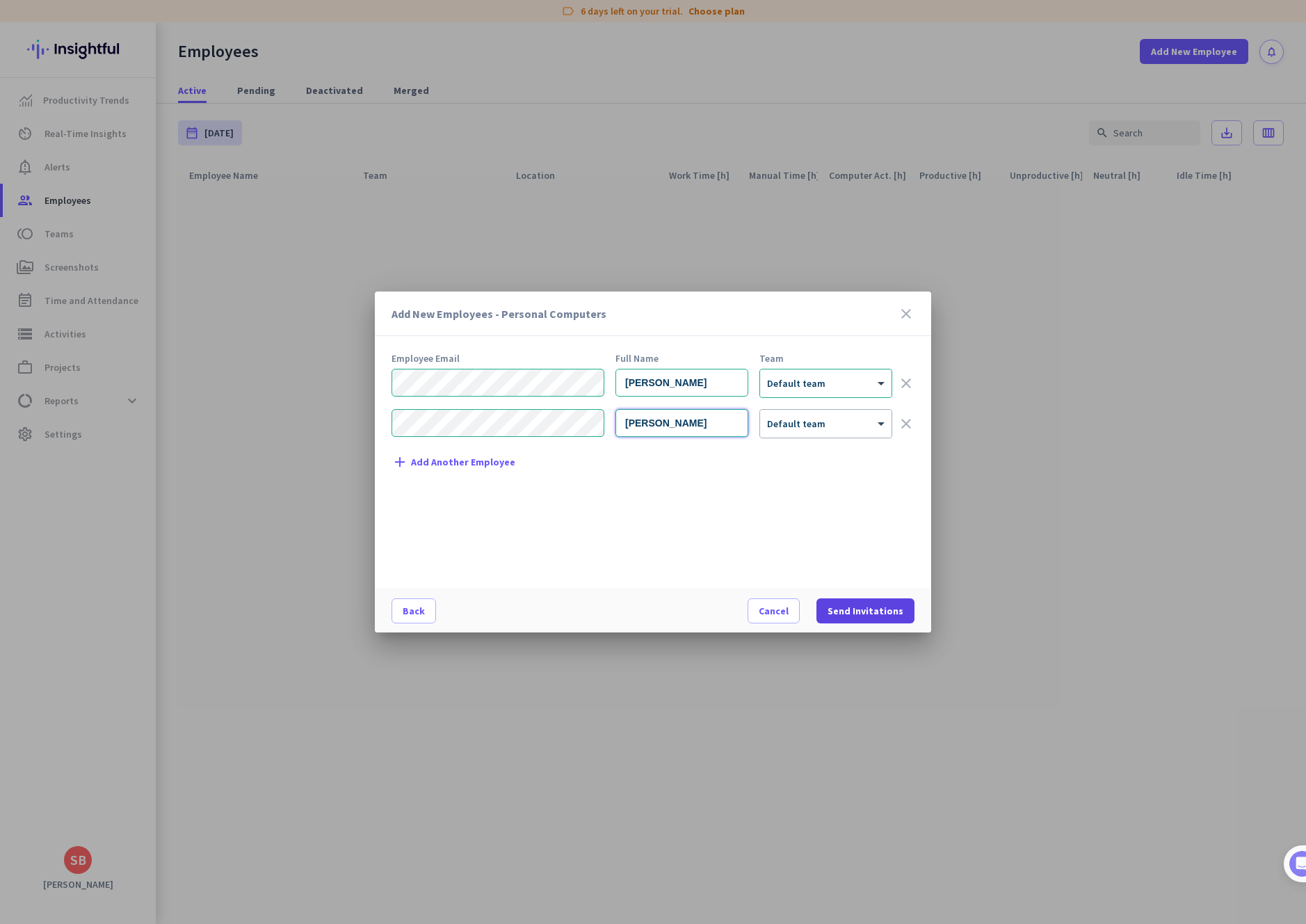
type input "[PERSON_NAME]"
click at [864, 610] on span "Send Invitations" at bounding box center [865, 610] width 76 height 14
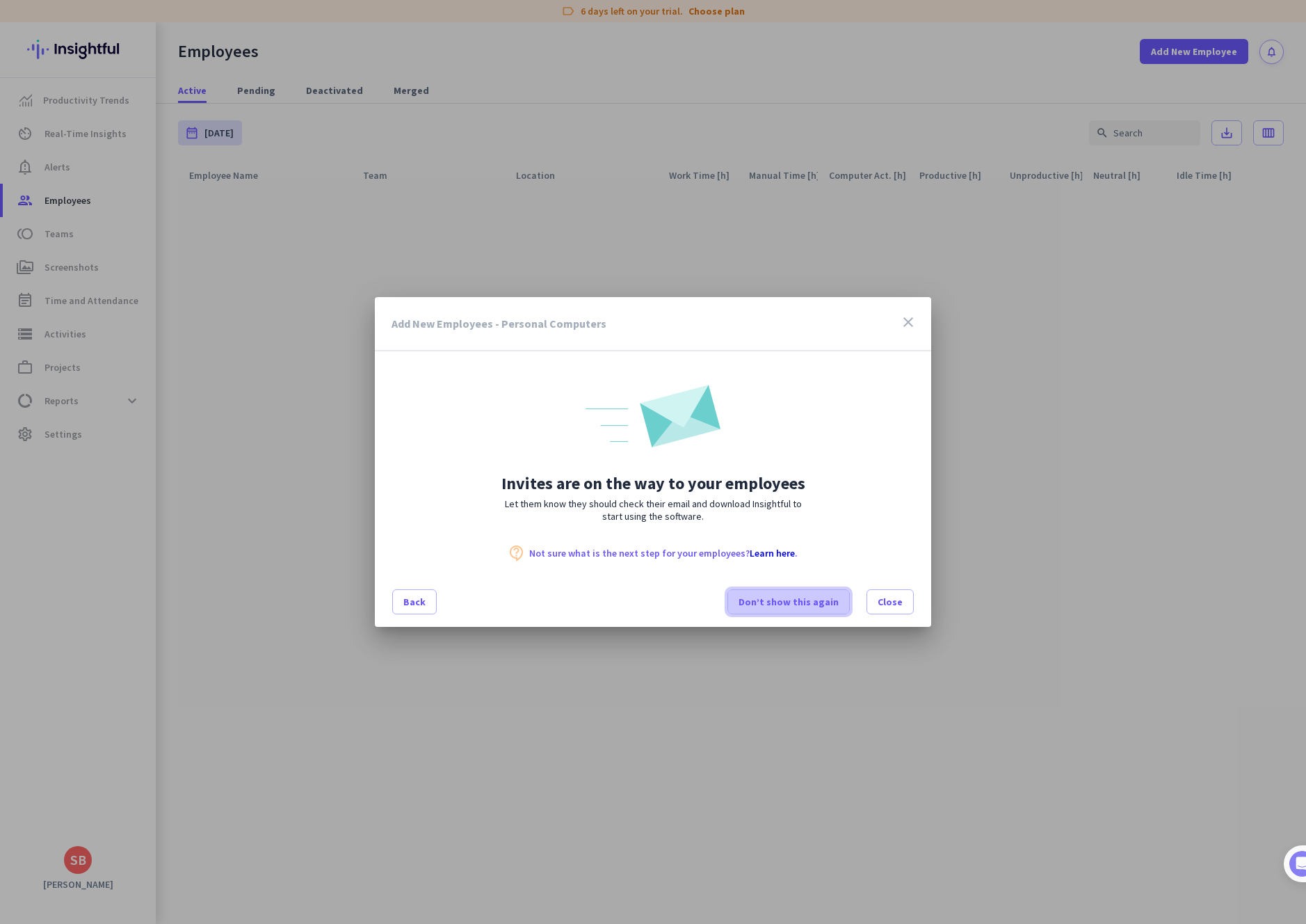
click at [796, 607] on span "Don’t show this again" at bounding box center [788, 601] width 100 height 14
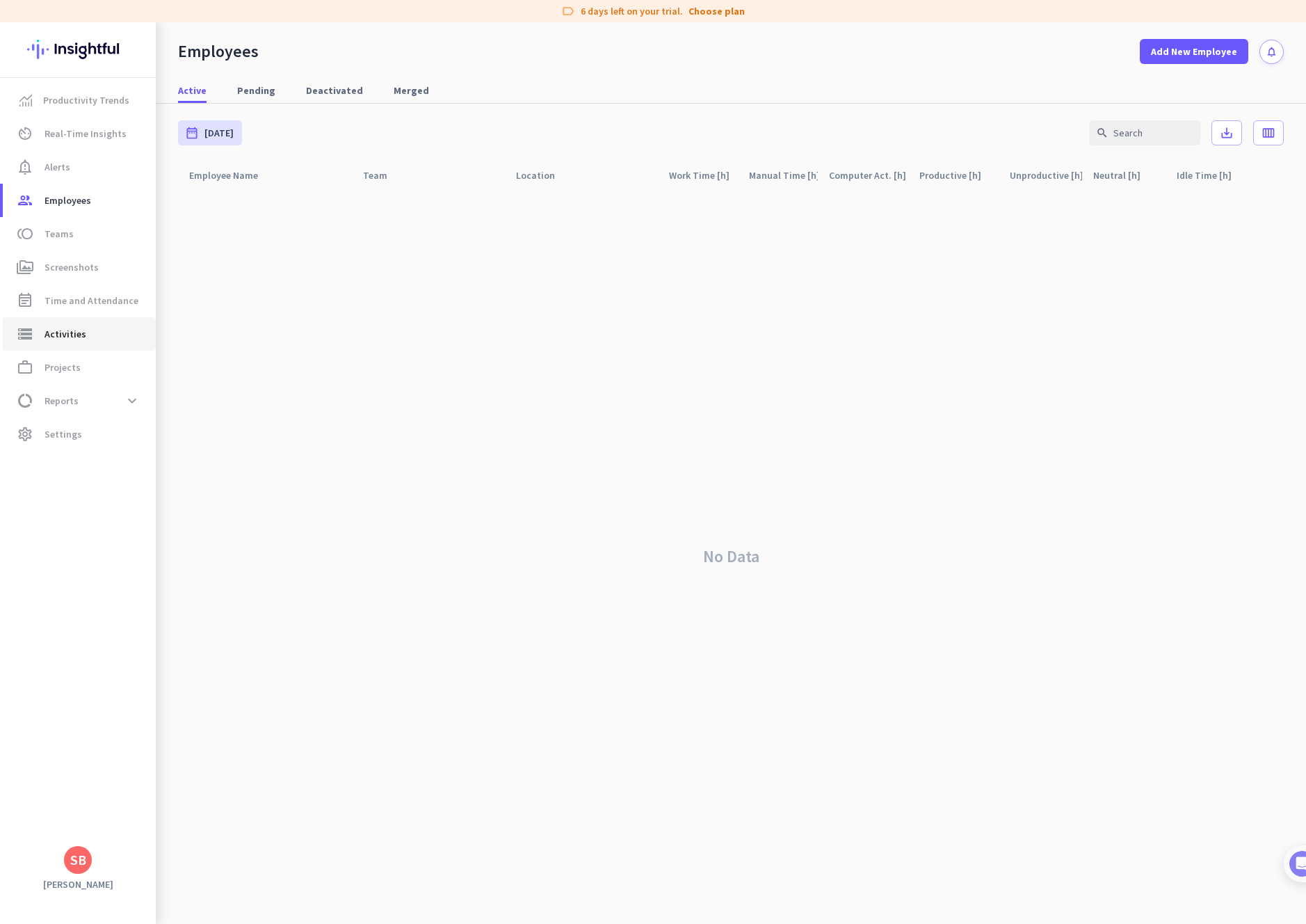
click at [78, 337] on span "Activities" at bounding box center [65, 334] width 42 height 17
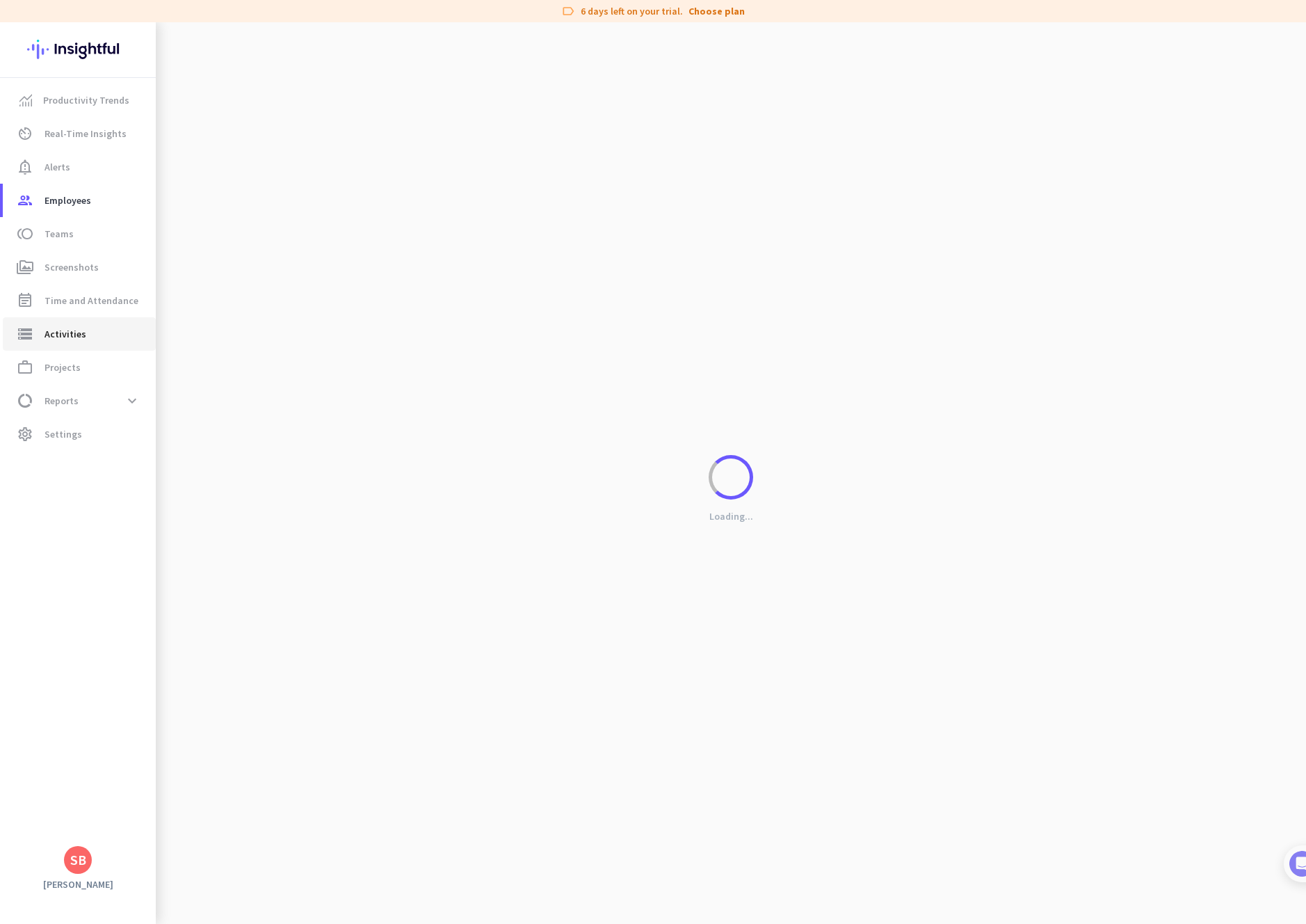
type input "[DATE]"
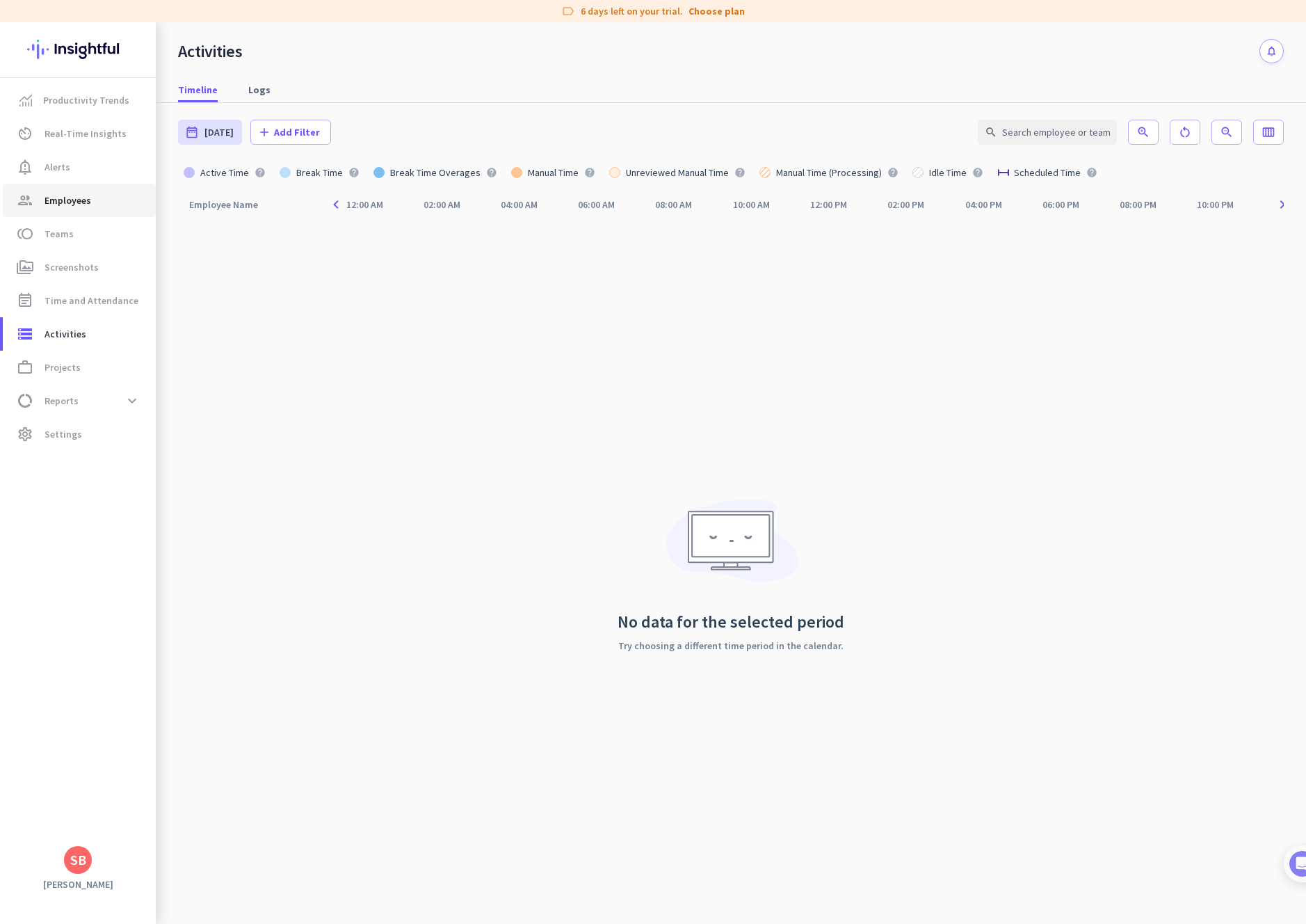
click at [82, 200] on span "Employees" at bounding box center [68, 200] width 47 height 17
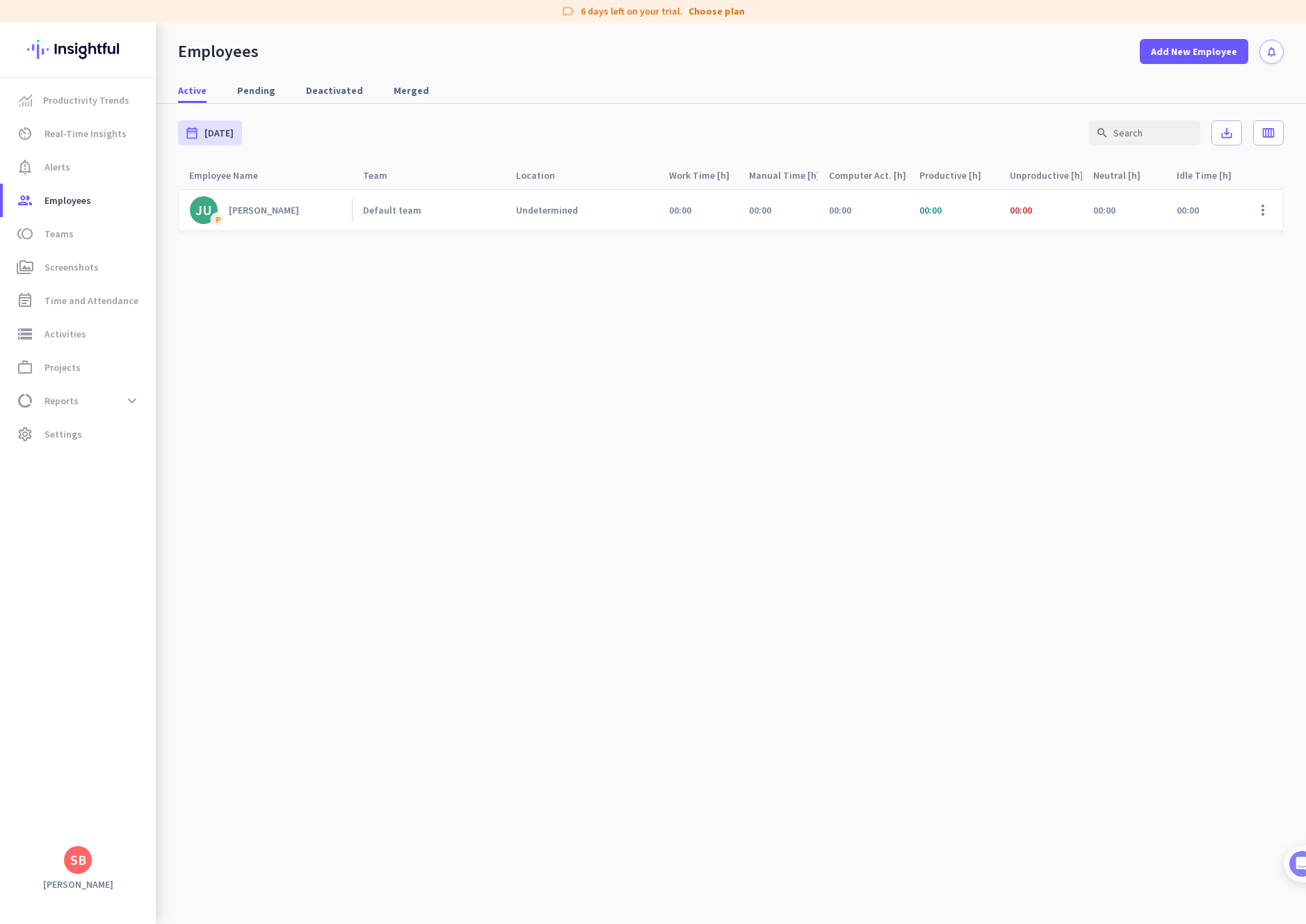
click at [246, 213] on div "[PERSON_NAME]" at bounding box center [263, 210] width 70 height 12
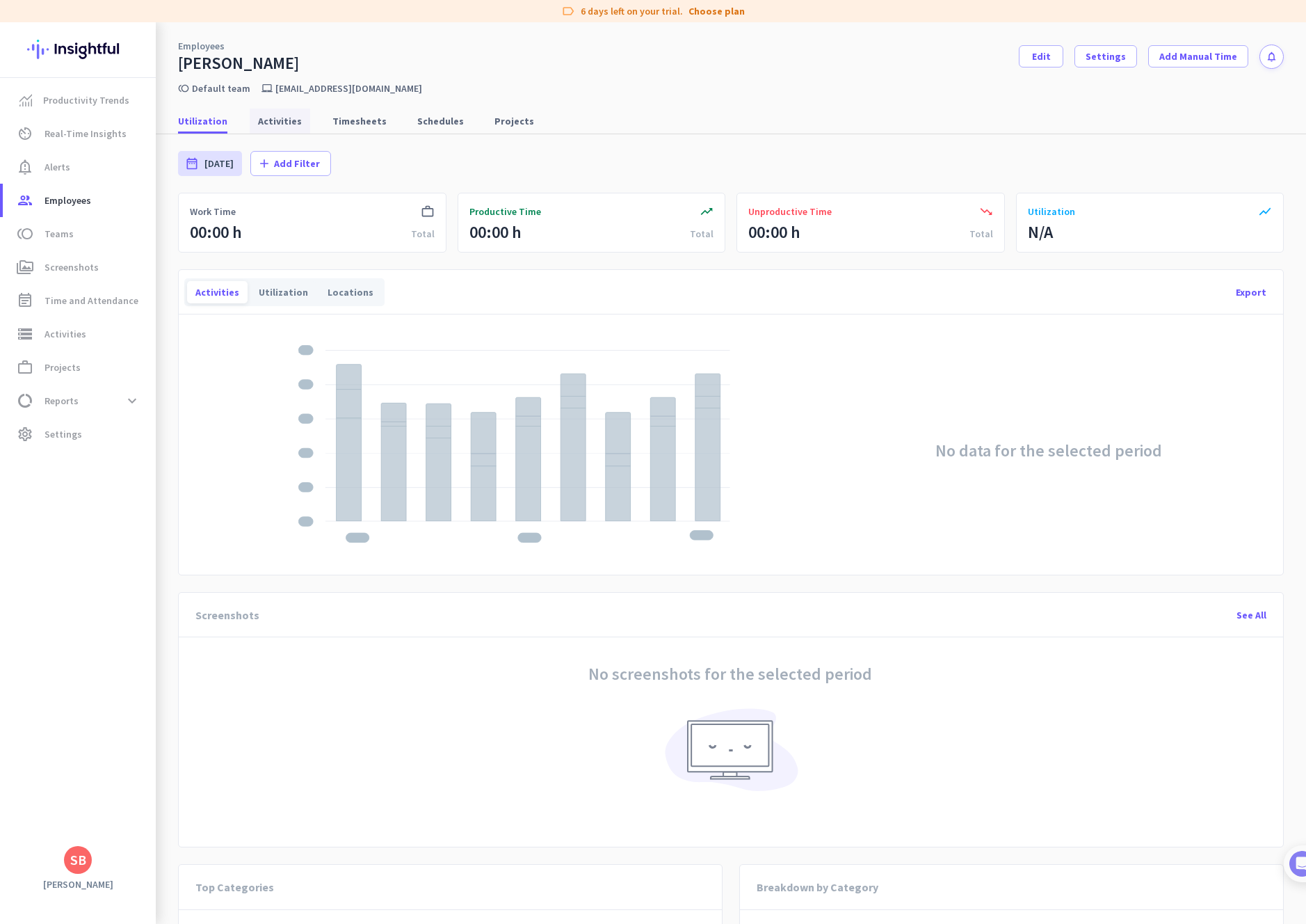
click at [272, 117] on span "Activities" at bounding box center [280, 120] width 44 height 14
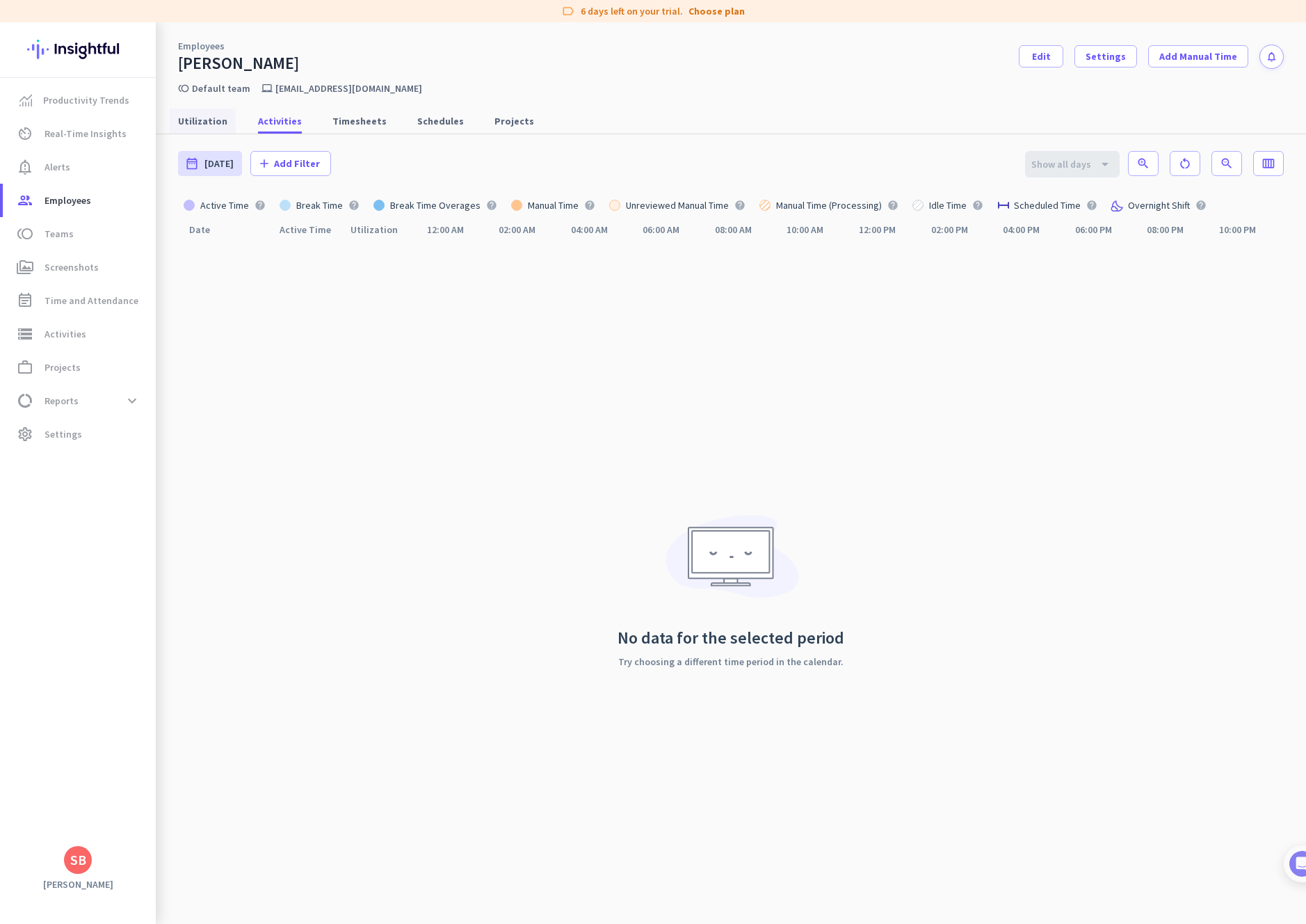
click at [214, 117] on span "Utilization" at bounding box center [202, 120] width 49 height 14
